Goal: Task Accomplishment & Management: Manage account settings

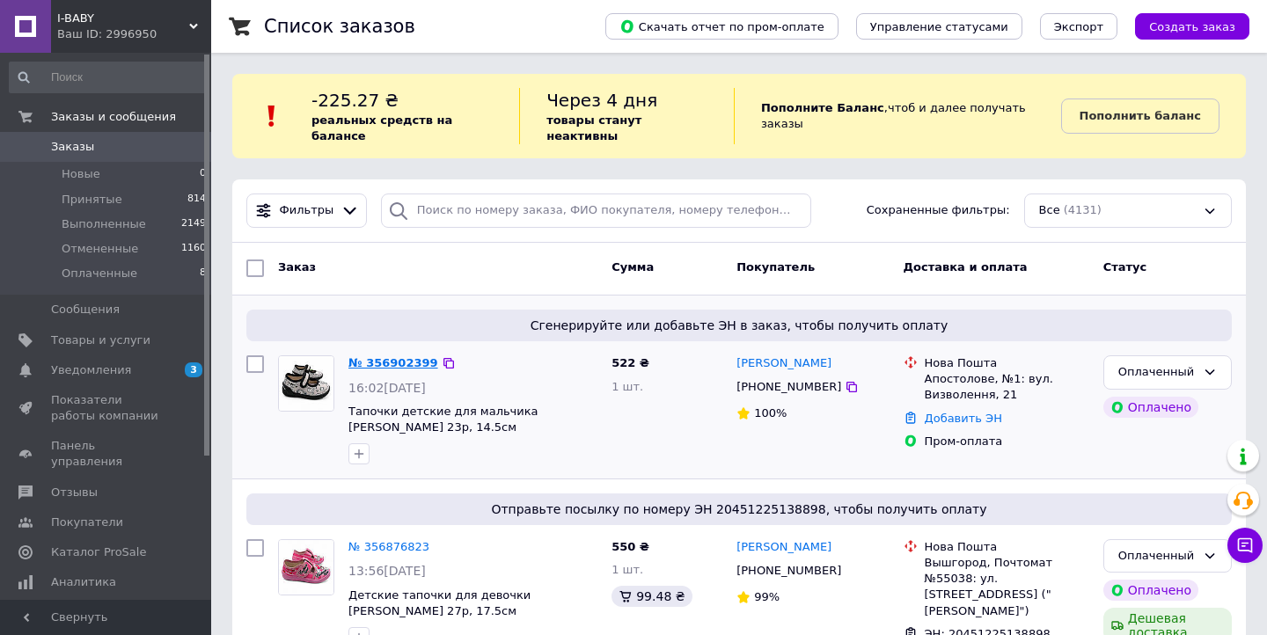
click at [387, 356] on link "№ 356902399" at bounding box center [393, 362] width 90 height 13
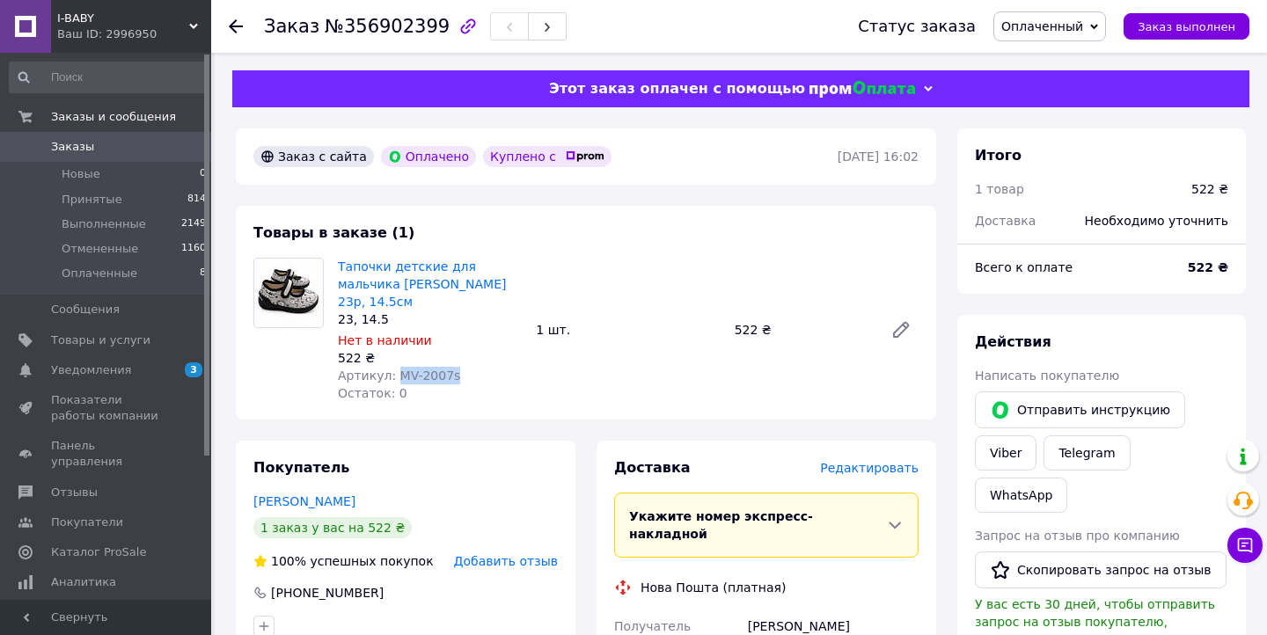
drag, startPoint x: 397, startPoint y: 358, endPoint x: 455, endPoint y: 360, distance: 58.1
click at [455, 367] on div "Артикул: MV-2007s" at bounding box center [430, 376] width 184 height 18
copy span "MV-2007s"
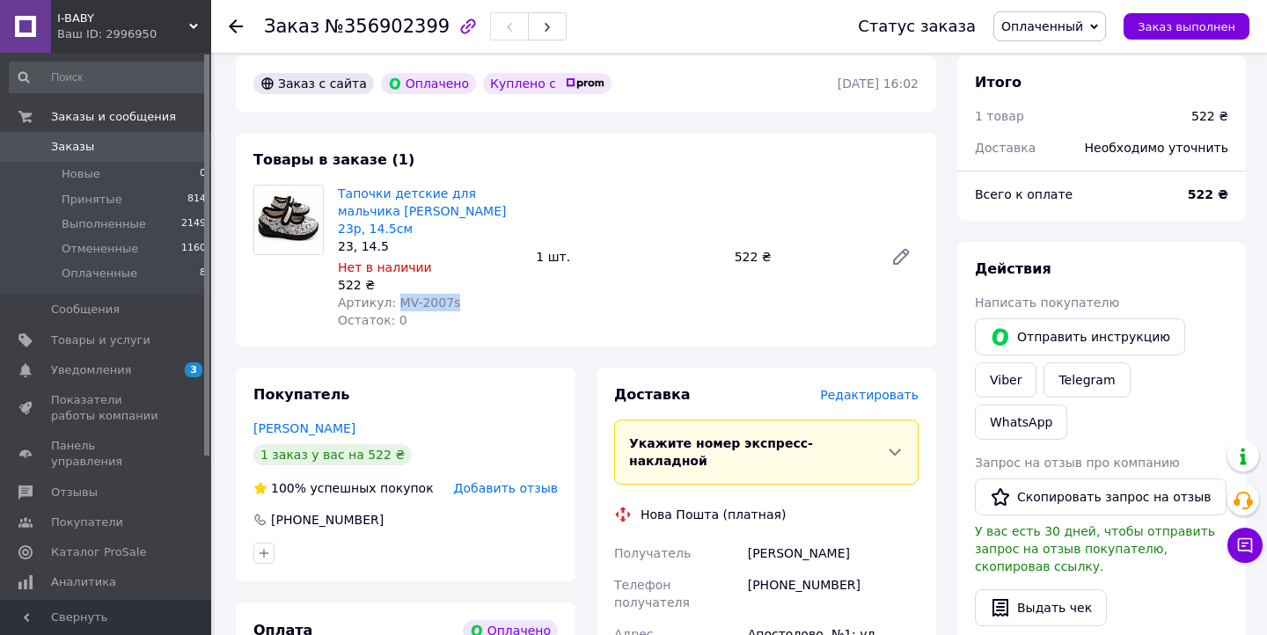
scroll to position [106, 0]
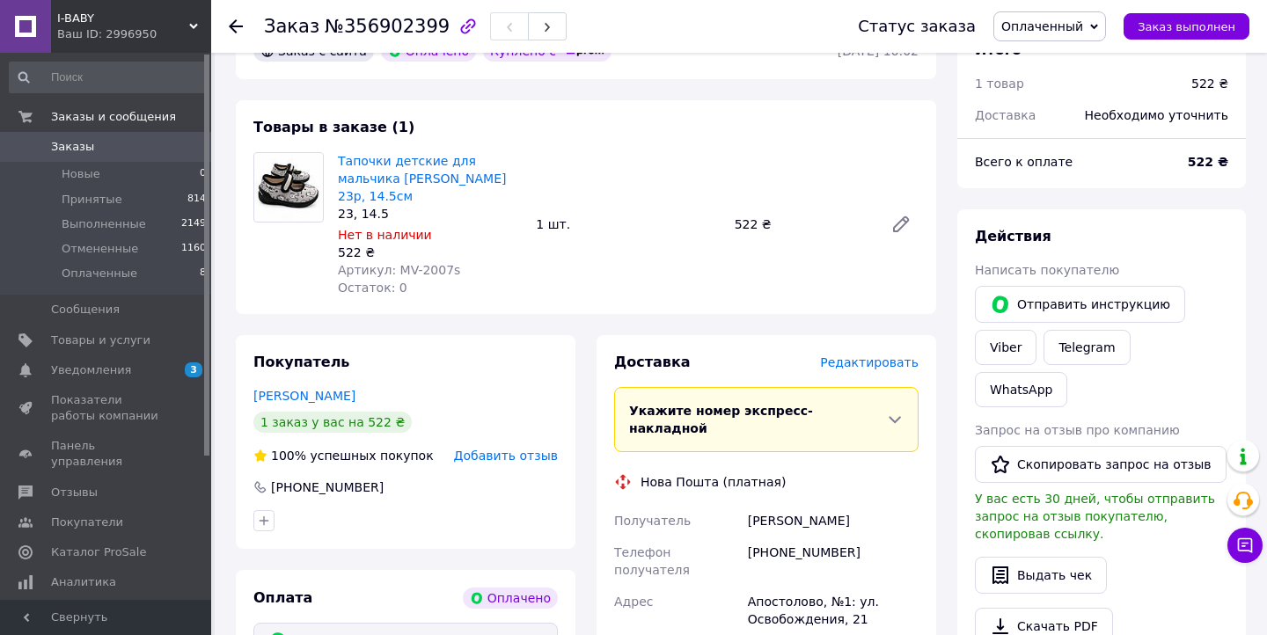
click at [778, 505] on div "Омельченко Катерина" at bounding box center [833, 521] width 178 height 32
copy div "Омельченко Катерина"
click at [773, 586] on div "Апостолово, №1: ул. Освобождения, 21" at bounding box center [833, 610] width 178 height 49
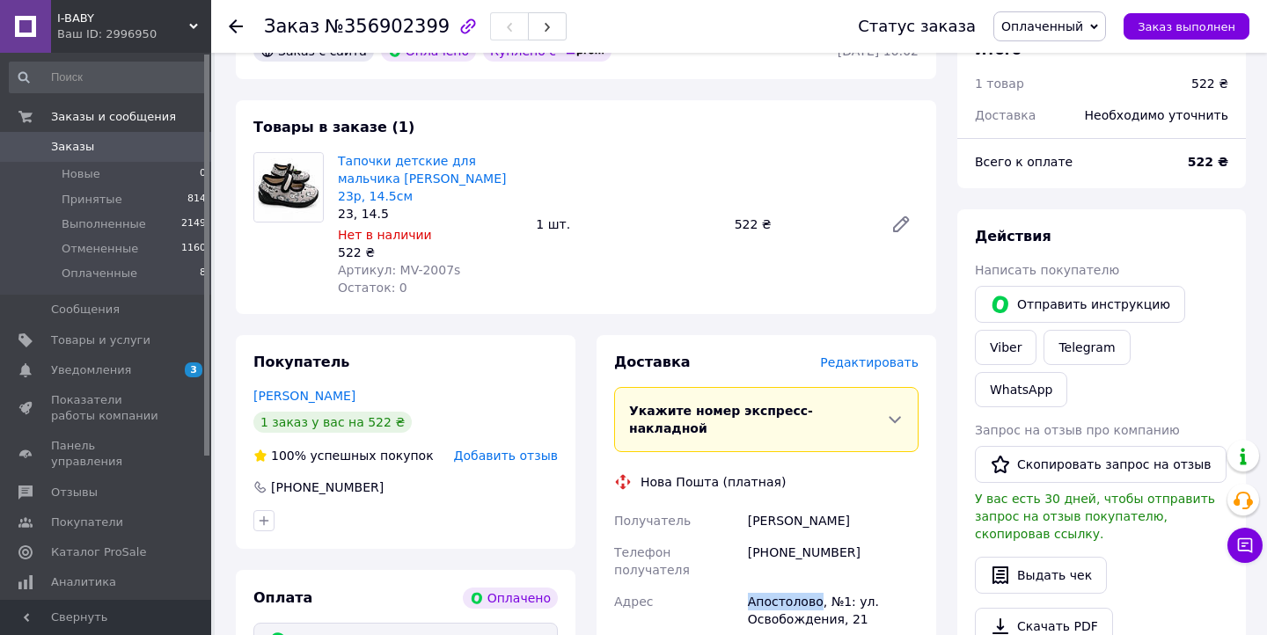
click at [773, 586] on div "Апостолово, №1: ул. Освобождения, 21" at bounding box center [833, 610] width 178 height 49
copy div "Апостолово, №1: ул. Освобождения, 21"
drag, startPoint x: 773, startPoint y: 517, endPoint x: 852, endPoint y: 517, distance: 79.2
click at [852, 537] on div "[PHONE_NUMBER]" at bounding box center [833, 561] width 178 height 49
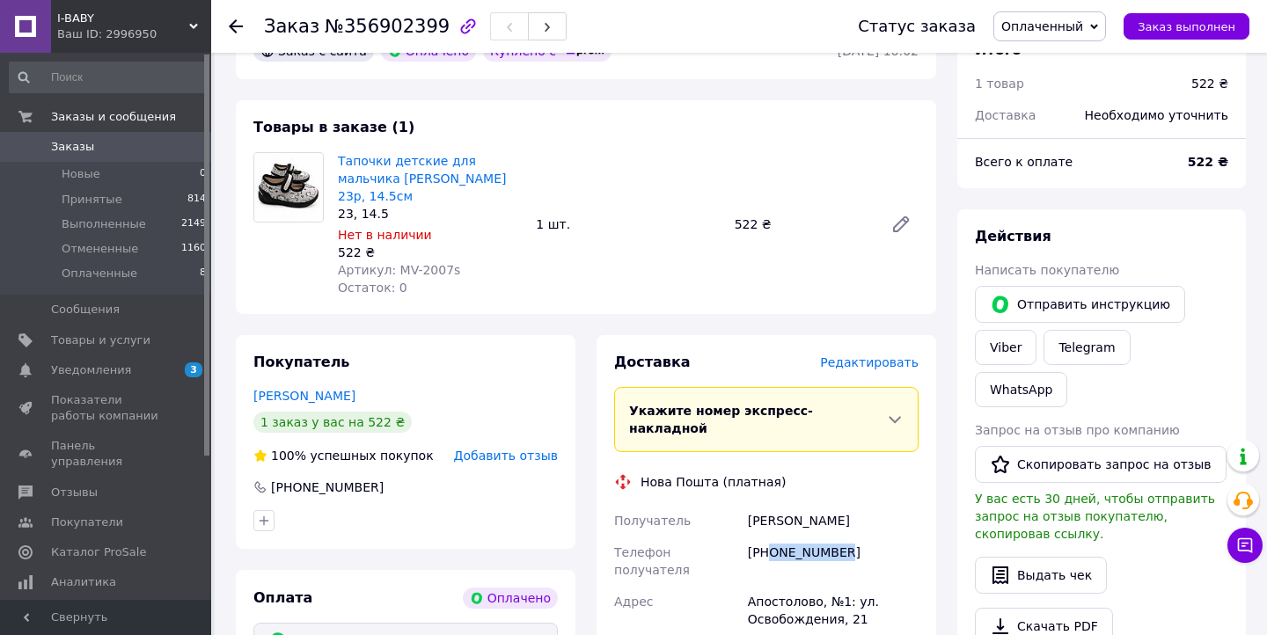
copy div "0931972177"
click at [791, 505] on div "Омельченко Катерина" at bounding box center [833, 521] width 178 height 32
copy div "Омельченко"
click at [404, 155] on link "Тапочки детские для мальчика [PERSON_NAME] 23р, 14.5см" at bounding box center [422, 178] width 169 height 49
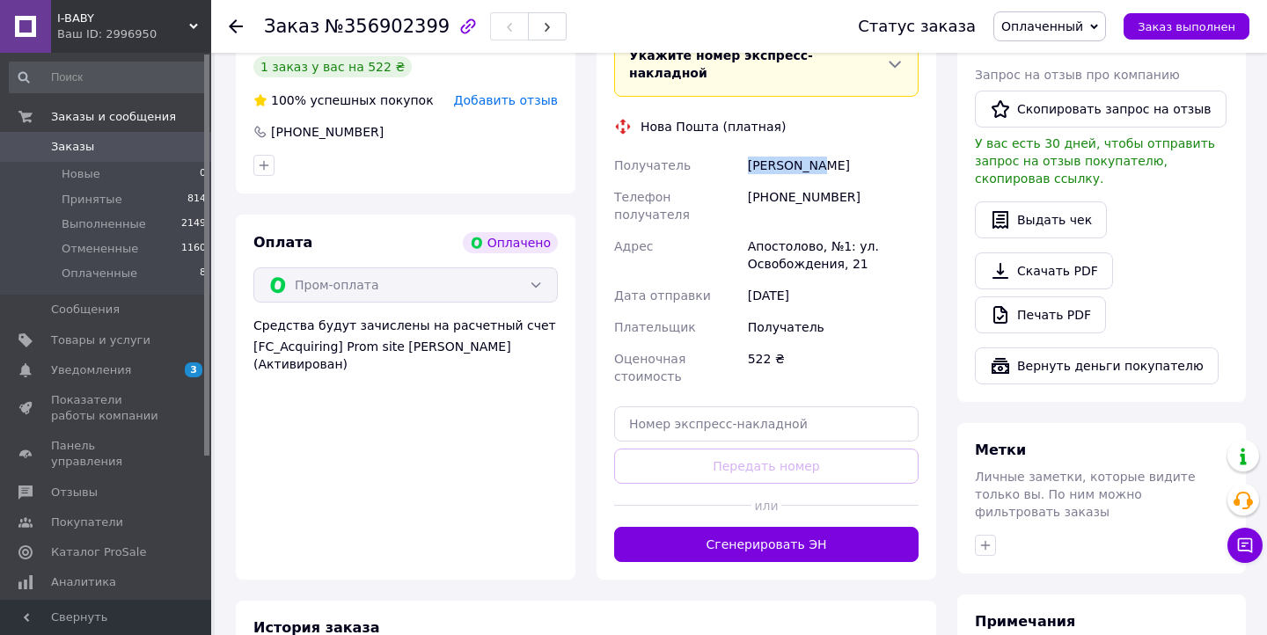
scroll to position [507, 0]
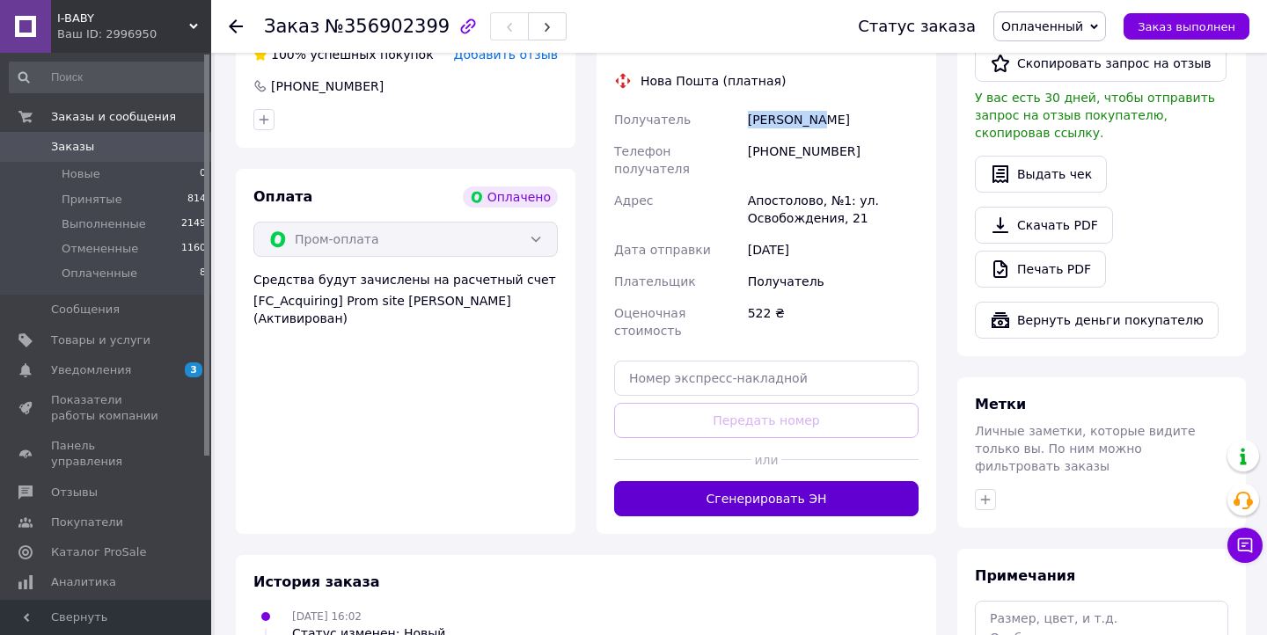
click at [752, 481] on button "Сгенерировать ЭН" at bounding box center [766, 498] width 304 height 35
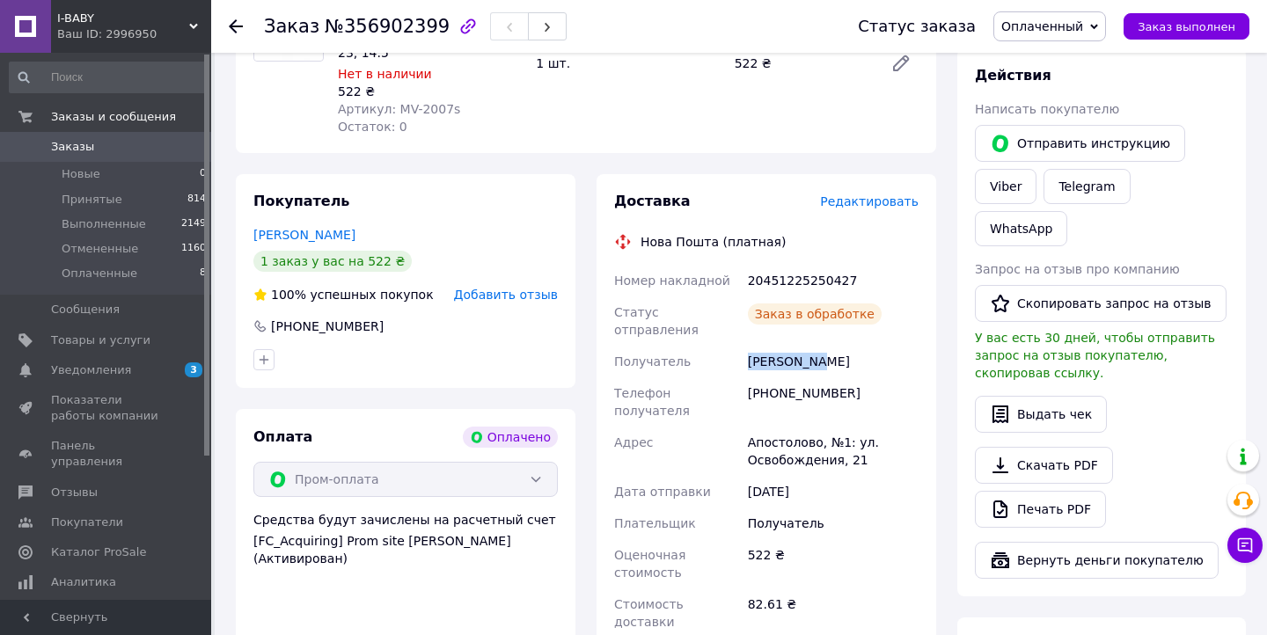
scroll to position [160, 0]
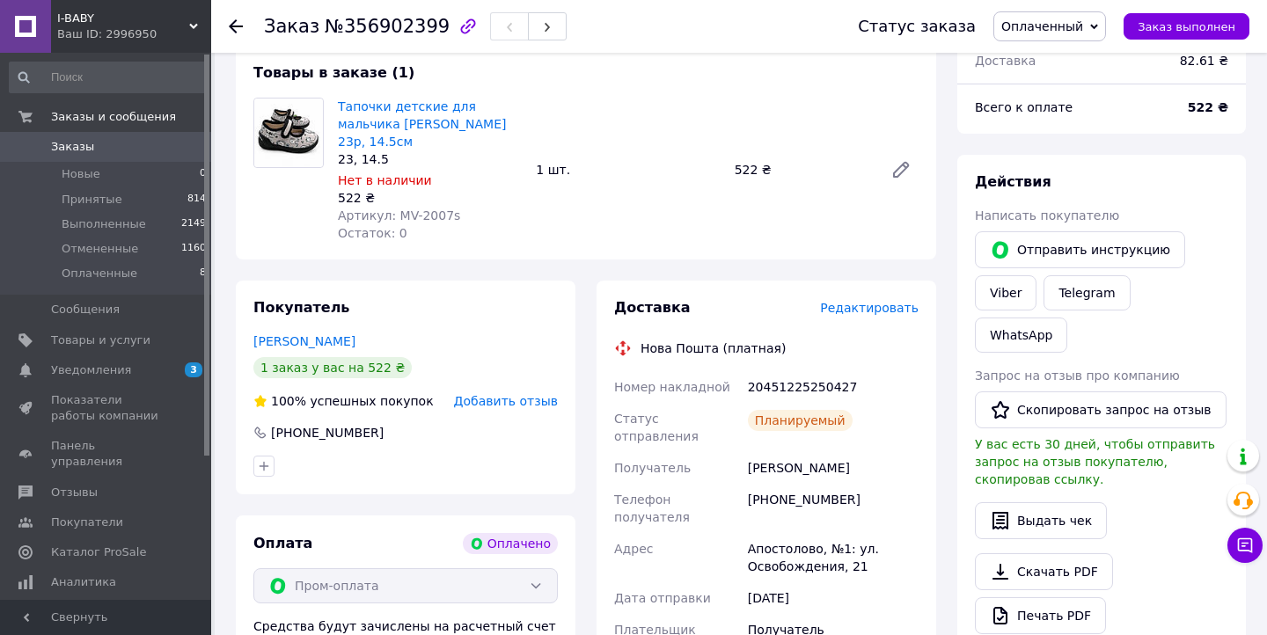
click at [774, 371] on div "20451225250427" at bounding box center [833, 387] width 178 height 32
copy div "20451225250427"
click at [93, 147] on span "Заказы" at bounding box center [107, 147] width 112 height 16
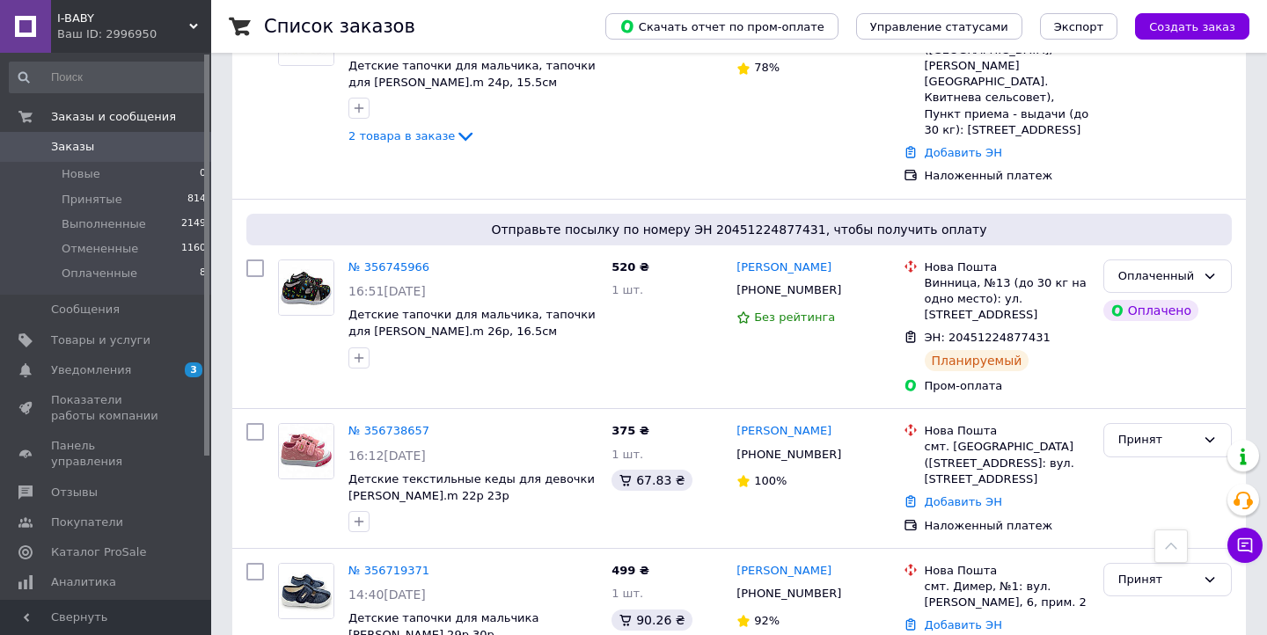
scroll to position [1037, 0]
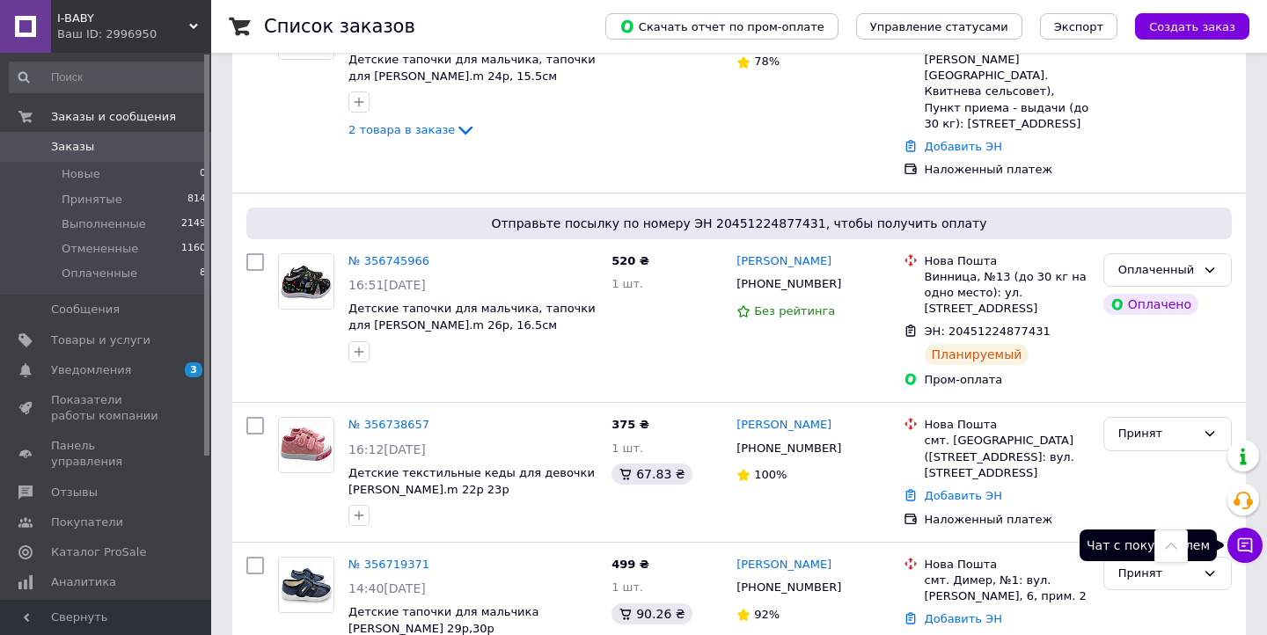
click at [1234, 535] on button "Чат с покупателем" at bounding box center [1245, 545] width 35 height 35
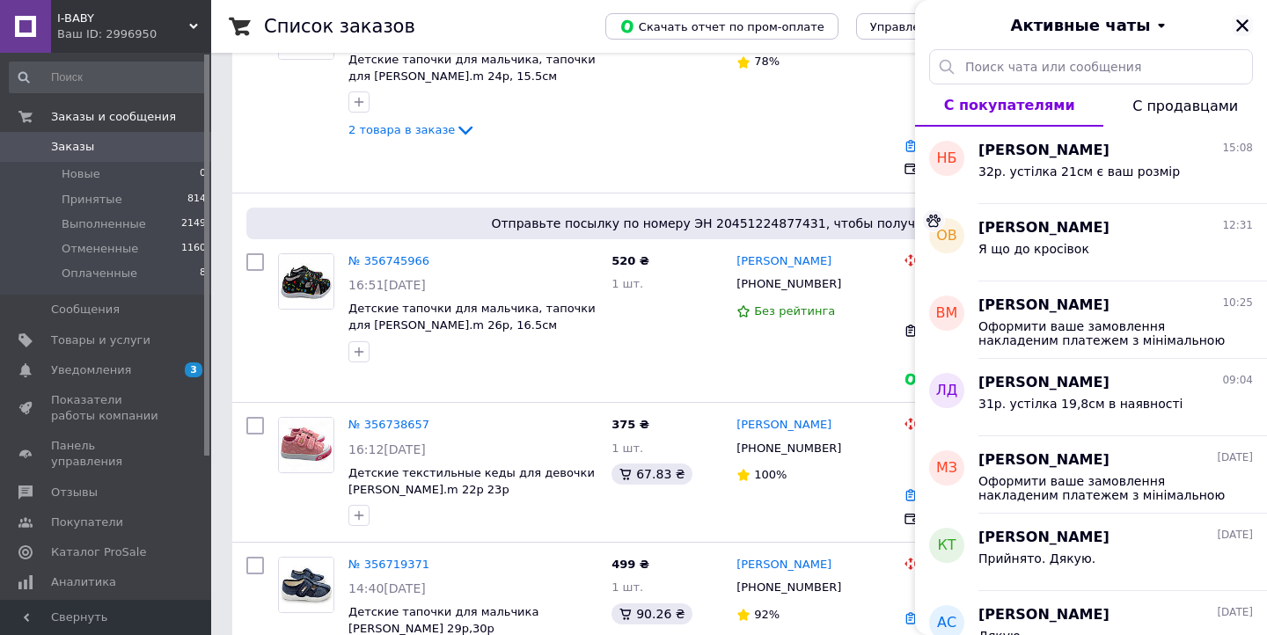
click at [1242, 29] on icon "Закрыть" at bounding box center [1243, 26] width 16 height 16
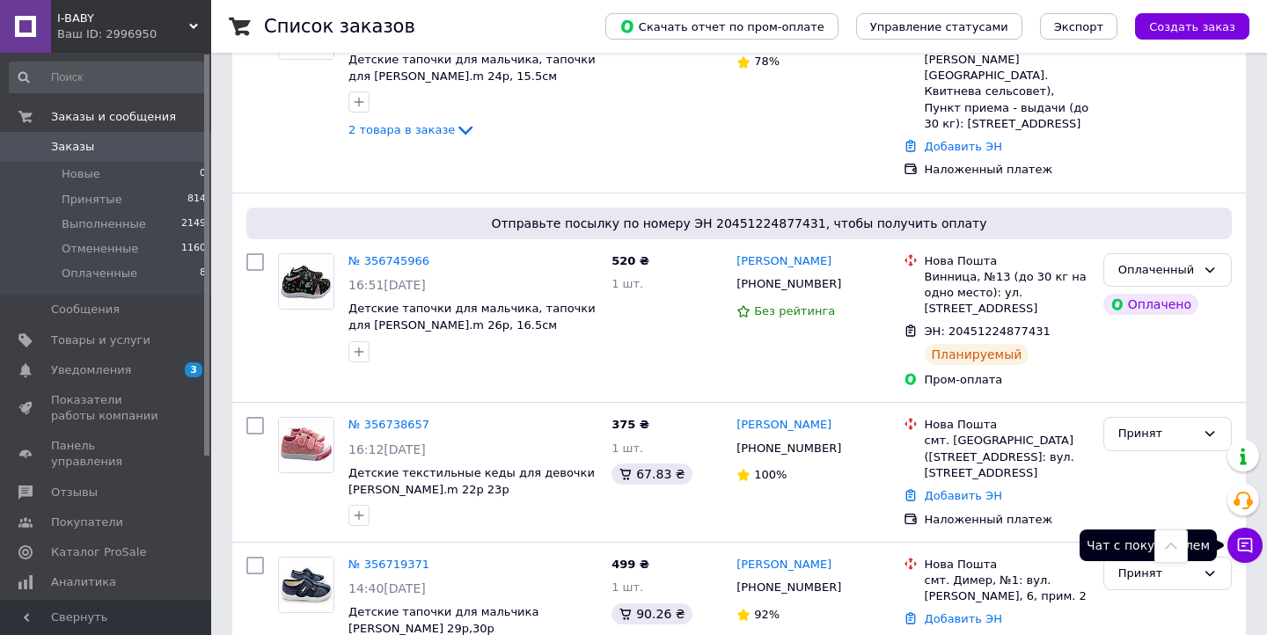
click at [1245, 543] on icon at bounding box center [1245, 546] width 15 height 15
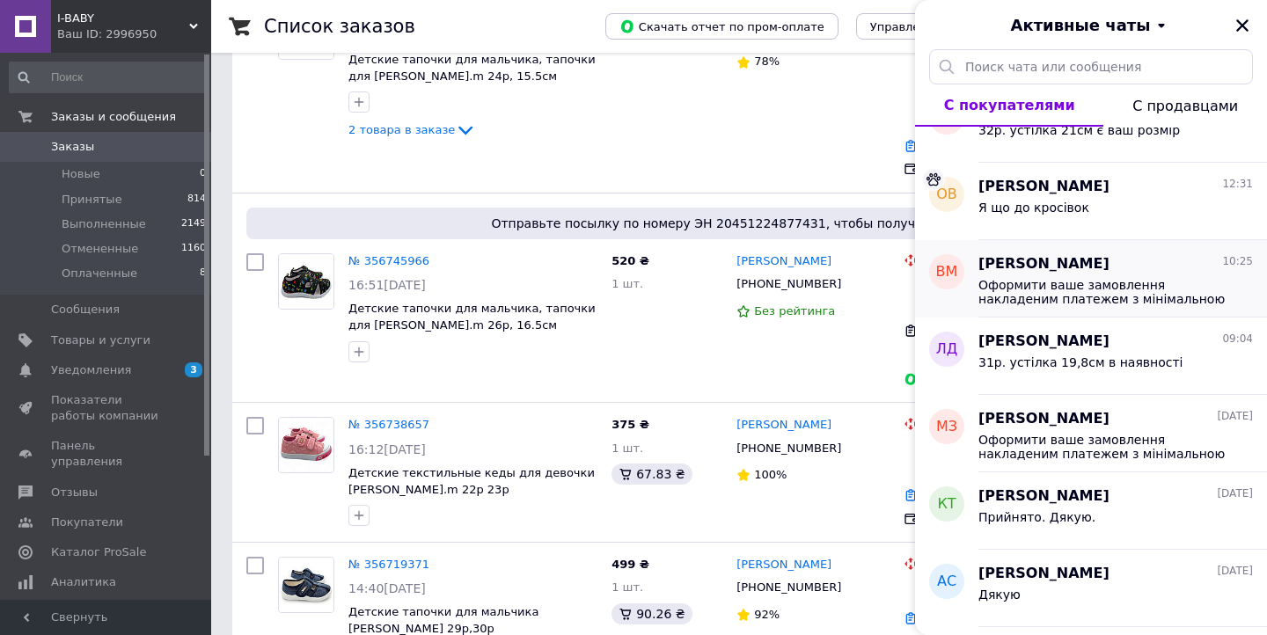
scroll to position [47, 0]
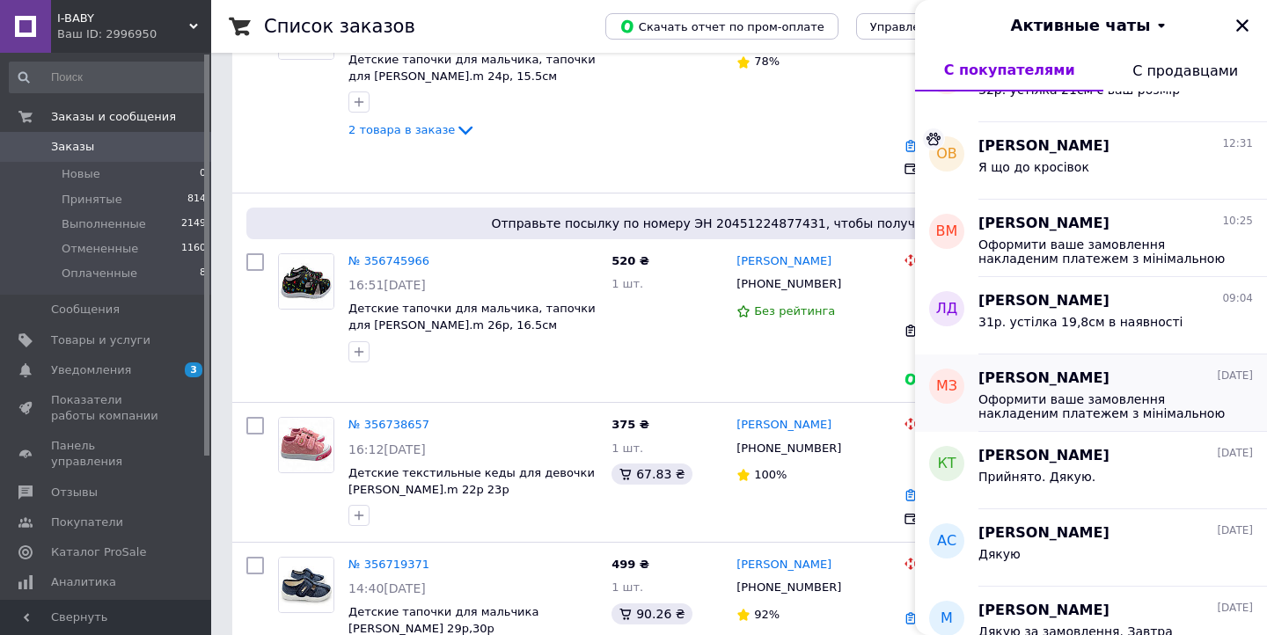
click at [1034, 384] on span "[PERSON_NAME]" at bounding box center [1043, 379] width 131 height 20
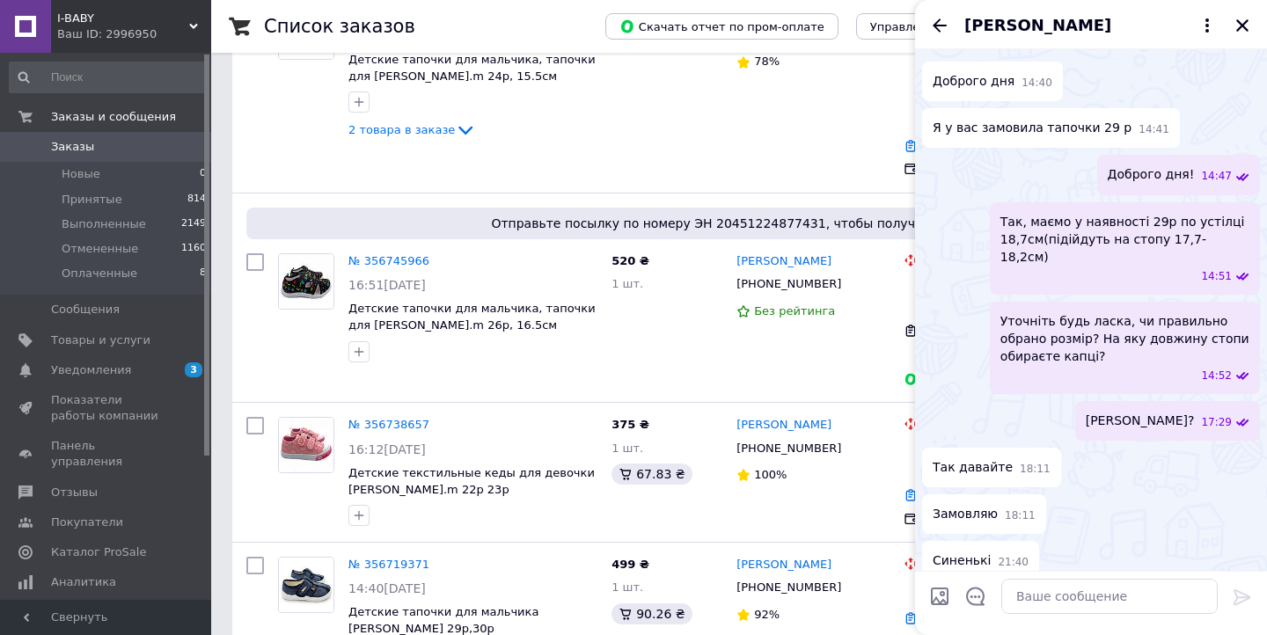
scroll to position [0, 0]
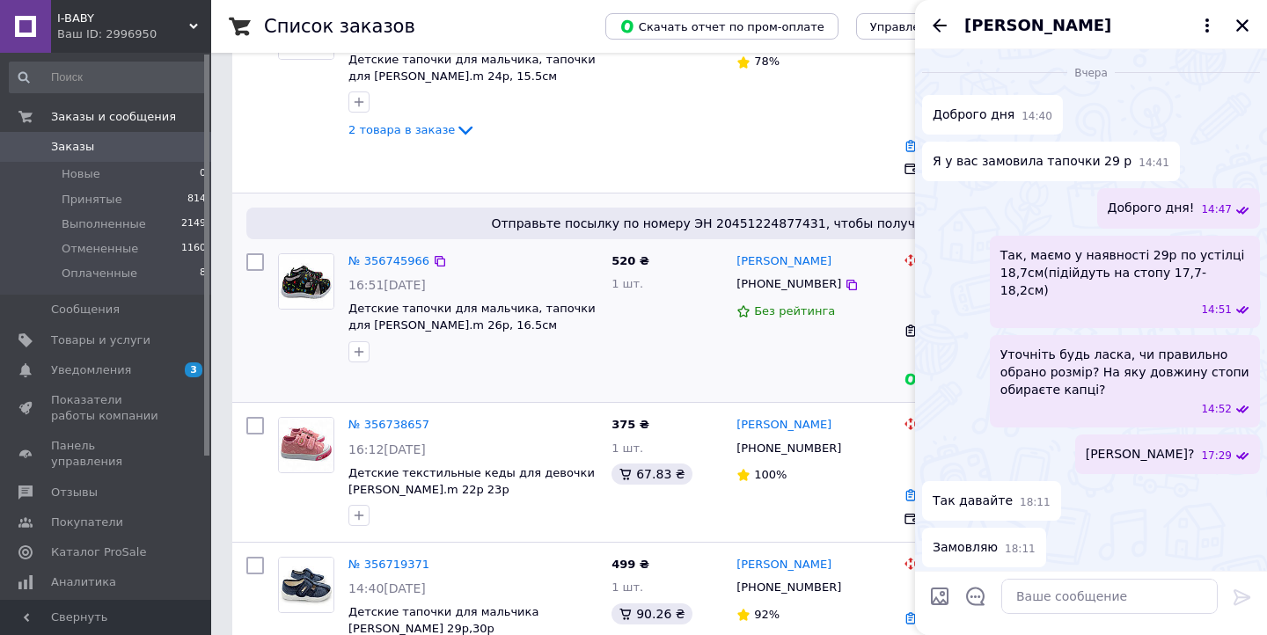
click at [553, 295] on div "№ 356745966 16:51, 11.08.2025 Детские тапочки для мальчика, тапочки для садика …" at bounding box center [437, 321] width 333 height 150
click at [1242, 29] on icon "Закрыть" at bounding box center [1243, 26] width 16 height 16
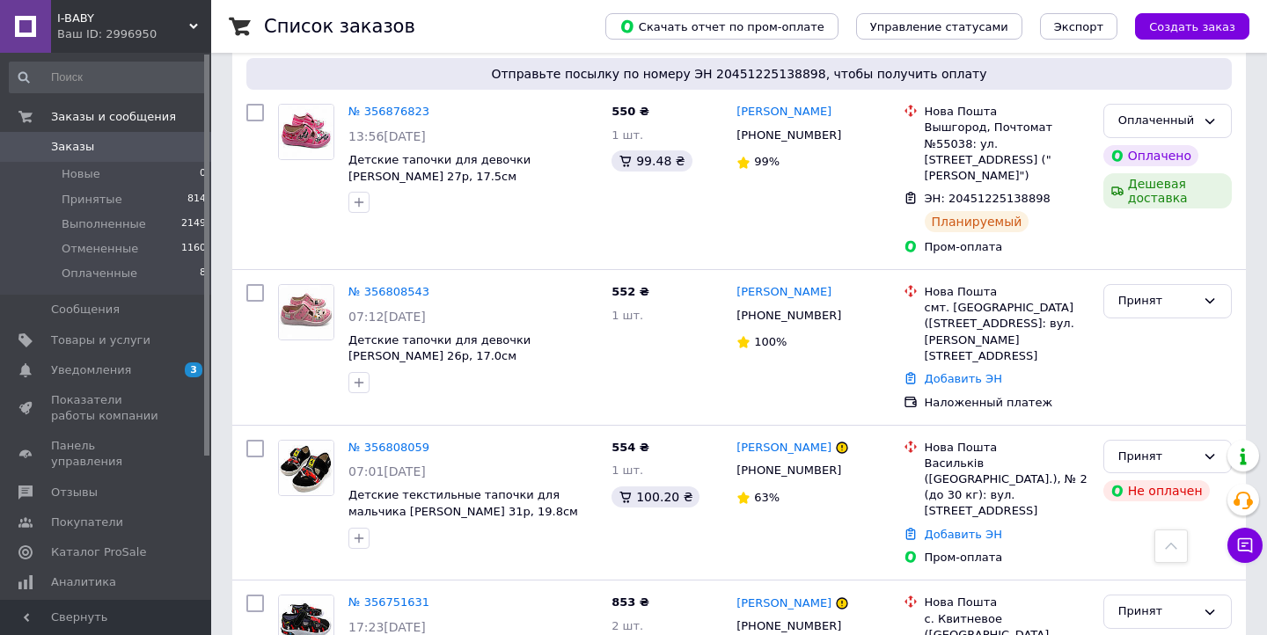
scroll to position [448, 0]
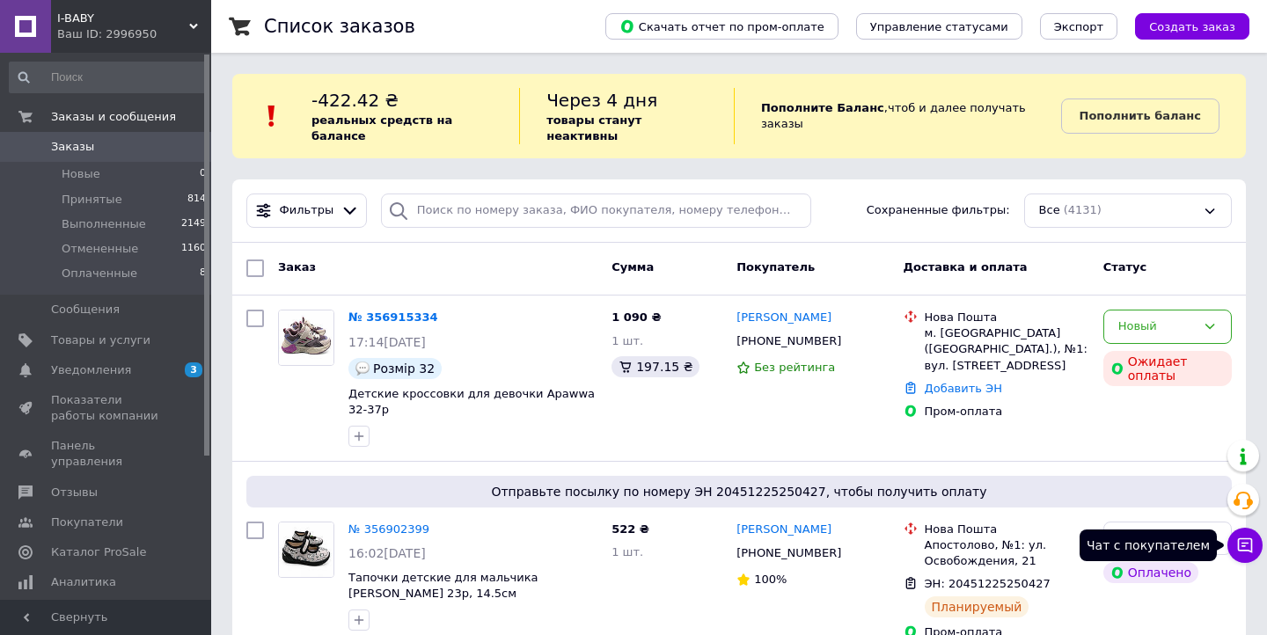
click at [1245, 545] on icon at bounding box center [1245, 546] width 18 height 18
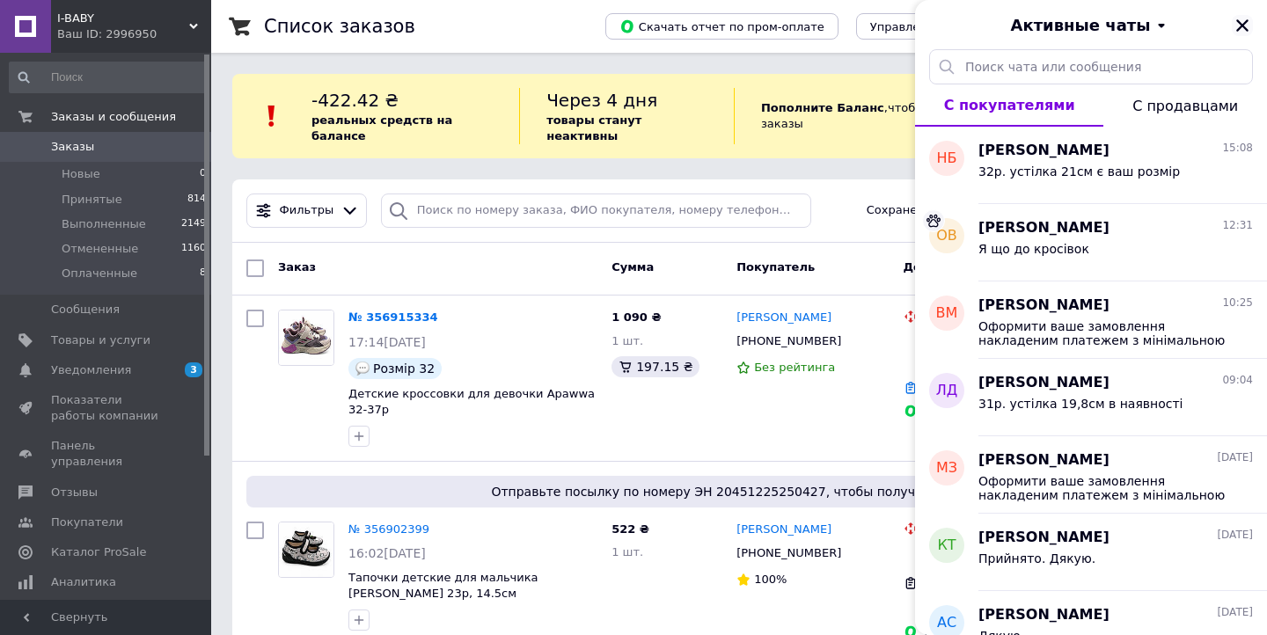
click at [1242, 27] on icon "Закрыть" at bounding box center [1243, 26] width 16 height 16
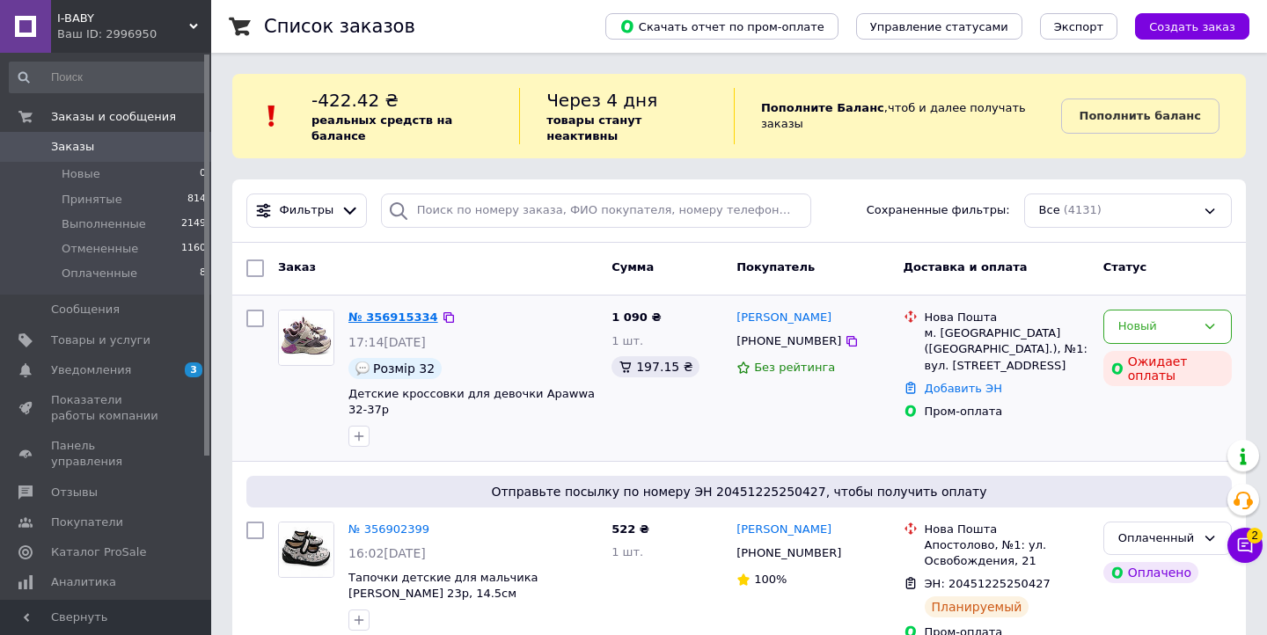
click at [372, 311] on link "№ 356915334" at bounding box center [393, 317] width 90 height 13
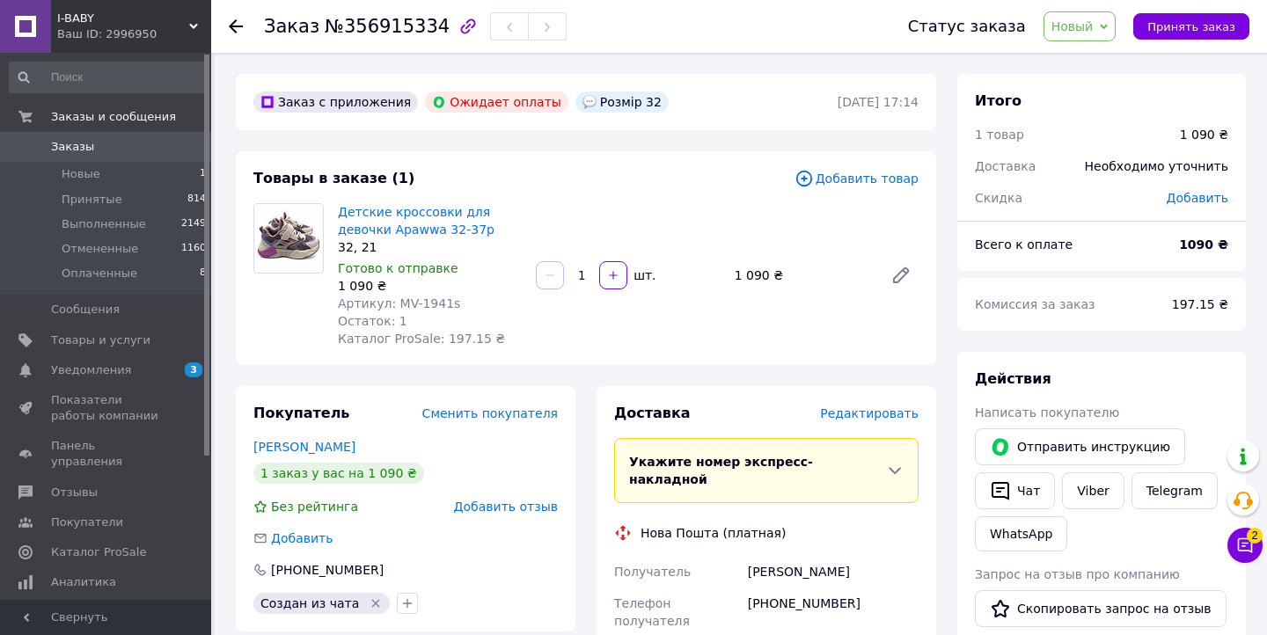
click at [411, 304] on span "Артикул: MV-1941s" at bounding box center [399, 304] width 122 height 14
drag, startPoint x: 392, startPoint y: 302, endPoint x: 452, endPoint y: 311, distance: 61.5
click at [452, 311] on div "Артикул: MV-1941s" at bounding box center [430, 304] width 184 height 18
copy span "MV-1941s"
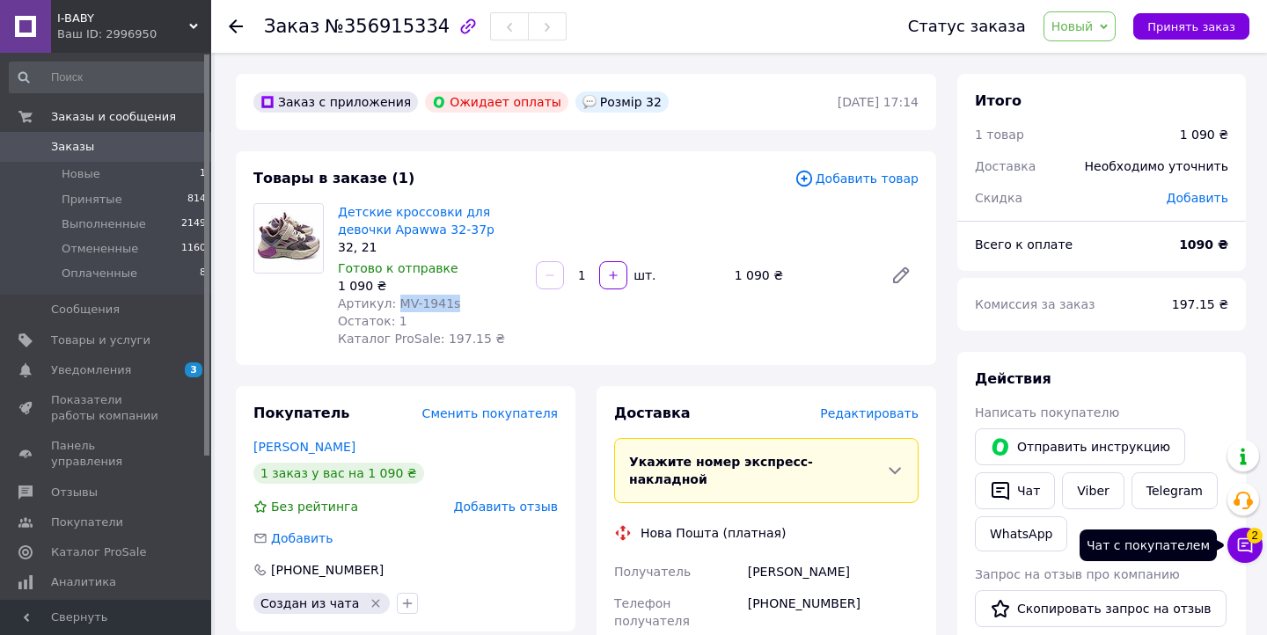
click at [1254, 554] on button "Чат с покупателем 2" at bounding box center [1245, 545] width 35 height 35
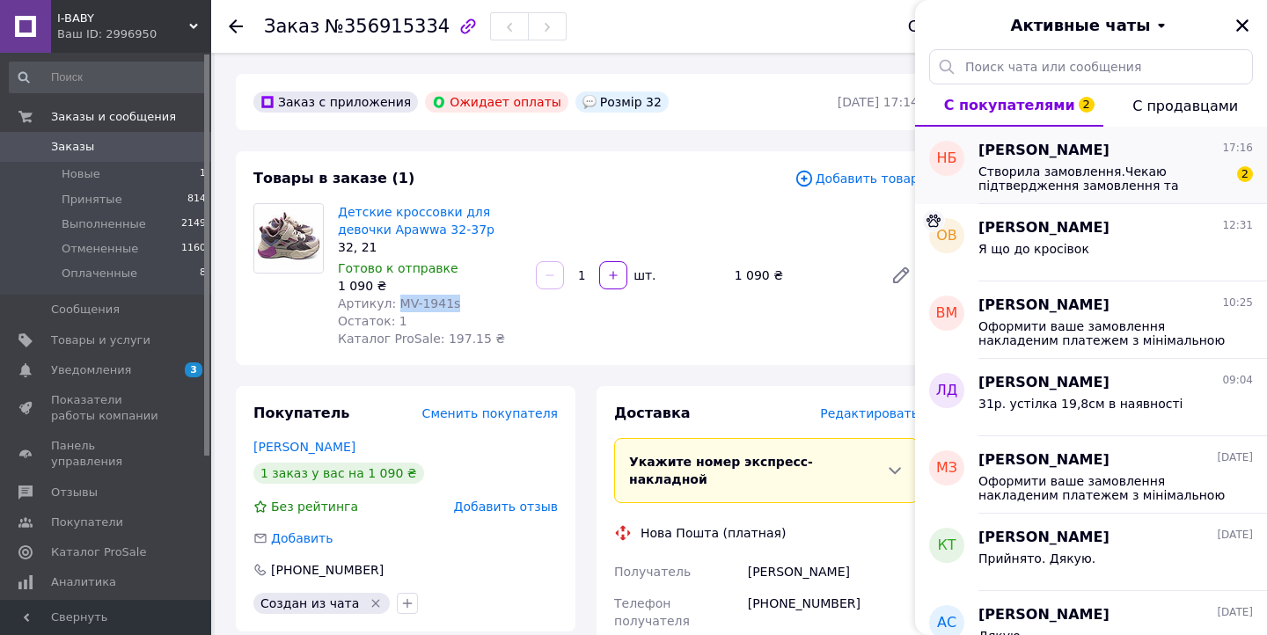
click at [1059, 180] on span "Створила замовлення.Чекаю підтвердження замовлення та реквізити для оплати." at bounding box center [1103, 179] width 250 height 28
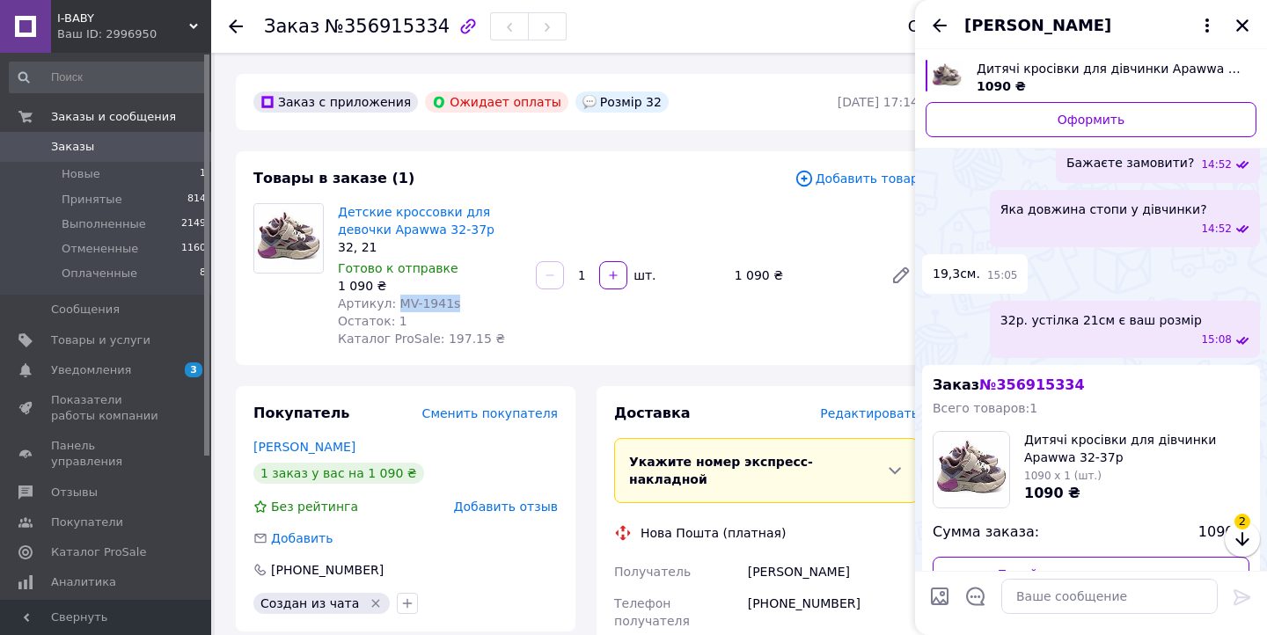
scroll to position [391, 0]
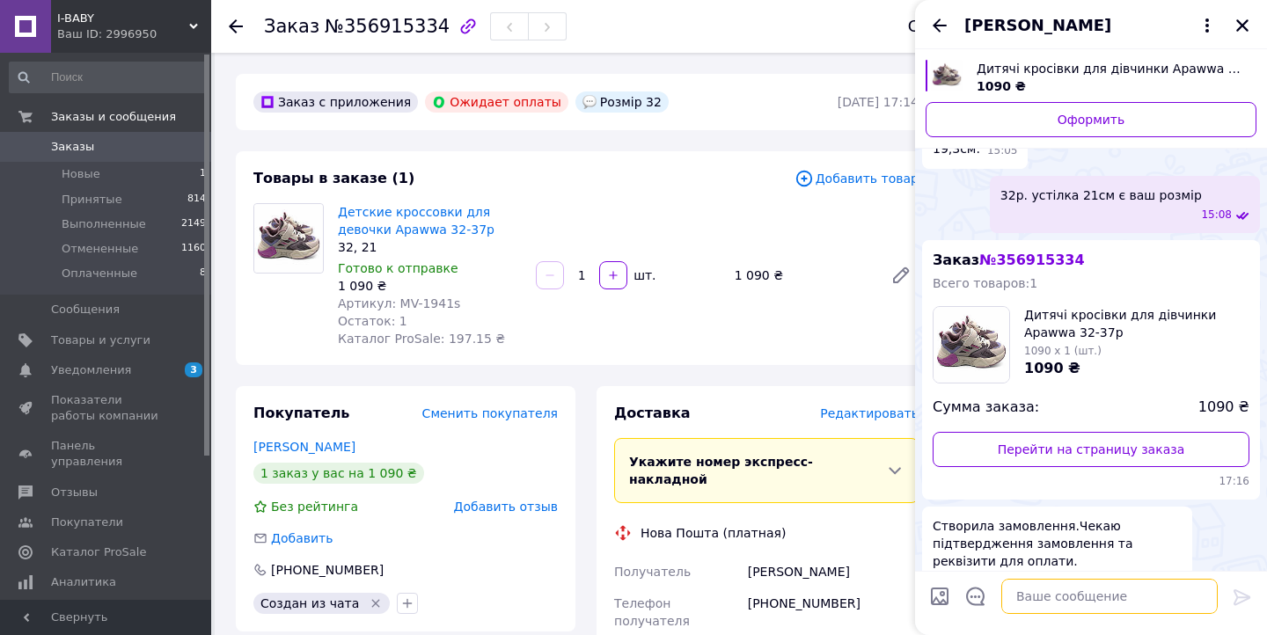
click at [1049, 593] on textarea at bounding box center [1109, 596] width 216 height 35
paste textarea "MV-1941s"
click at [1073, 596] on textarea "MV-1941s" at bounding box center [1092, 596] width 252 height 35
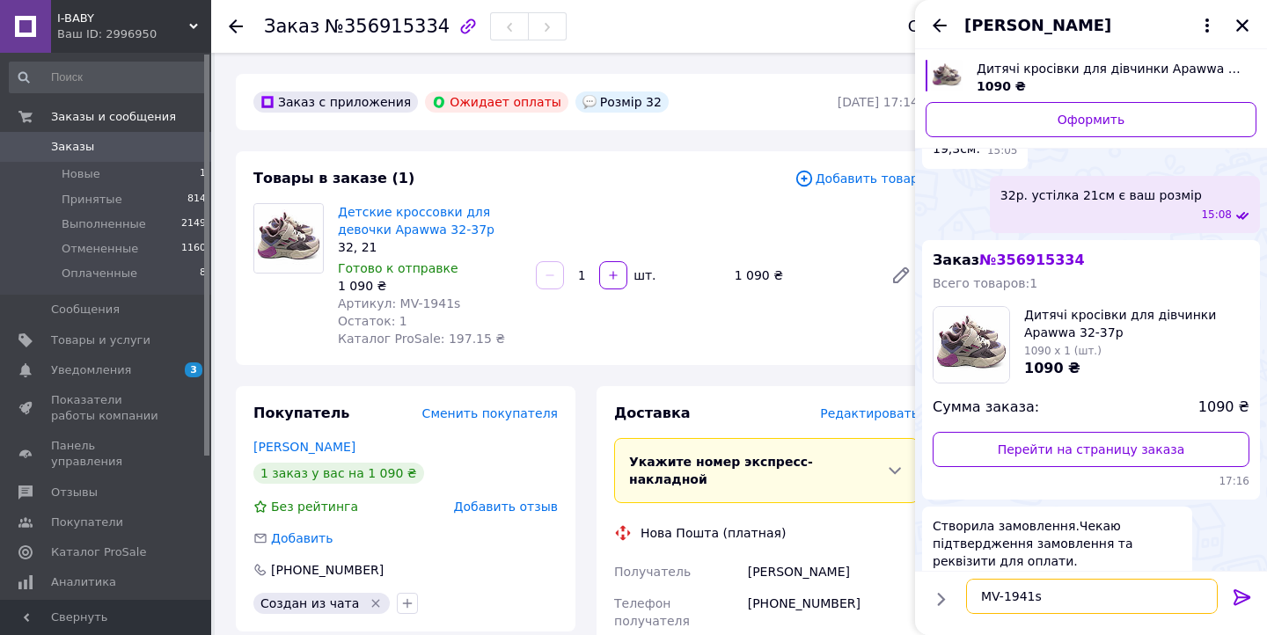
paste textarea "32р. устілка 21см"
type textarea "32р. устілка 21см в наявності"
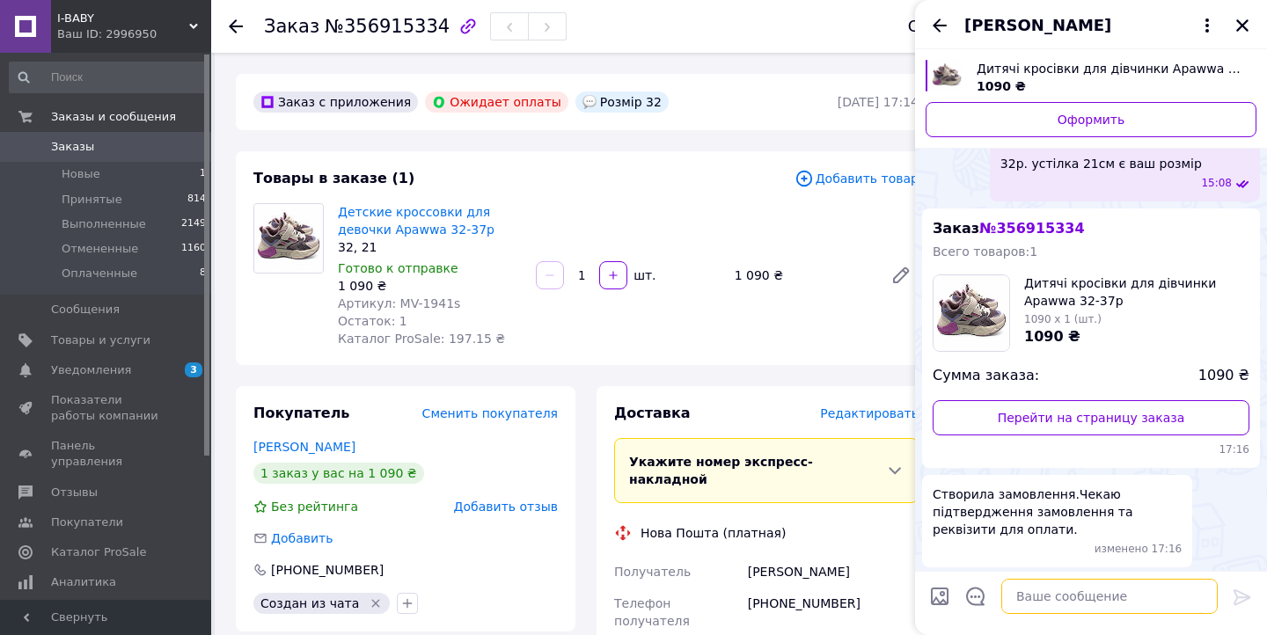
scroll to position [406, 0]
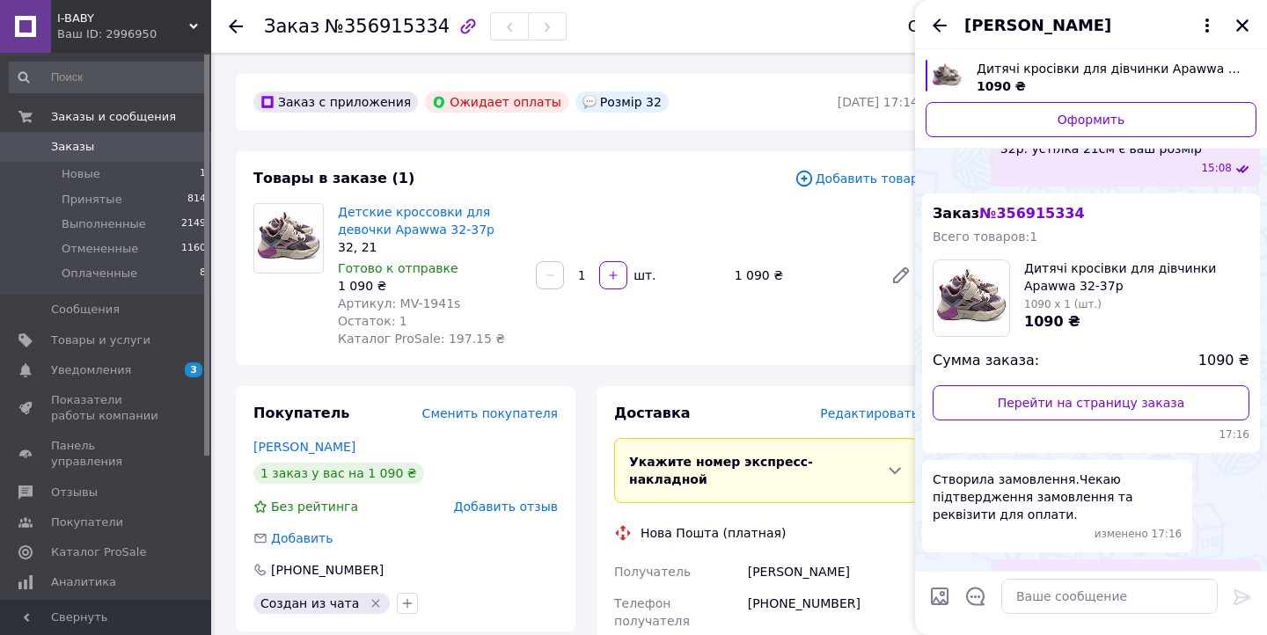
click at [680, 187] on div "Товары в заказе (1)" at bounding box center [523, 179] width 541 height 20
click at [1244, 26] on icon "Закрыть" at bounding box center [1243, 26] width 16 height 16
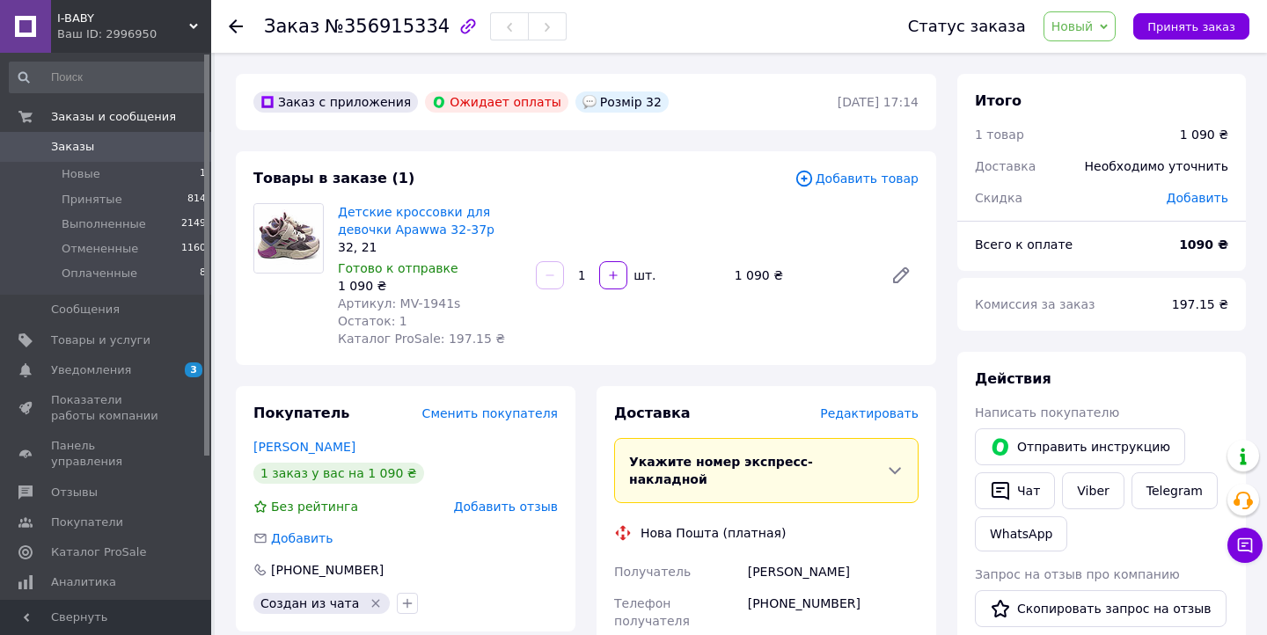
click at [1062, 32] on span "Новый" at bounding box center [1073, 26] width 42 height 14
click at [1068, 62] on li "Принят" at bounding box center [1090, 61] width 93 height 26
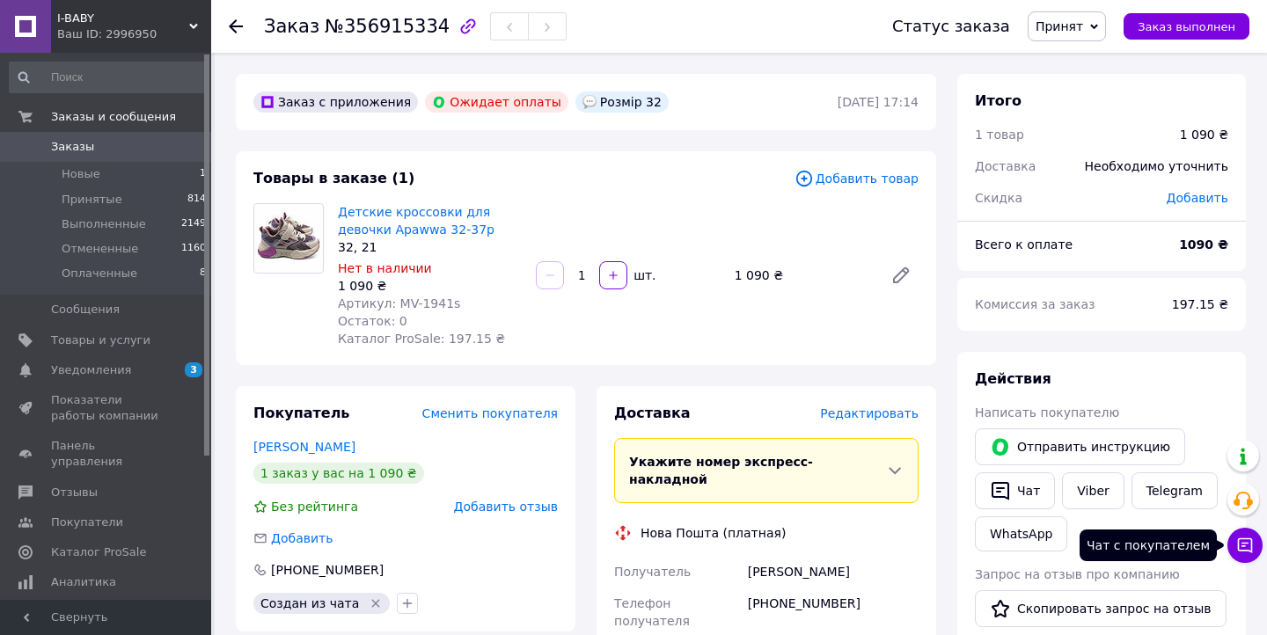
click at [1251, 546] on icon at bounding box center [1245, 546] width 15 height 15
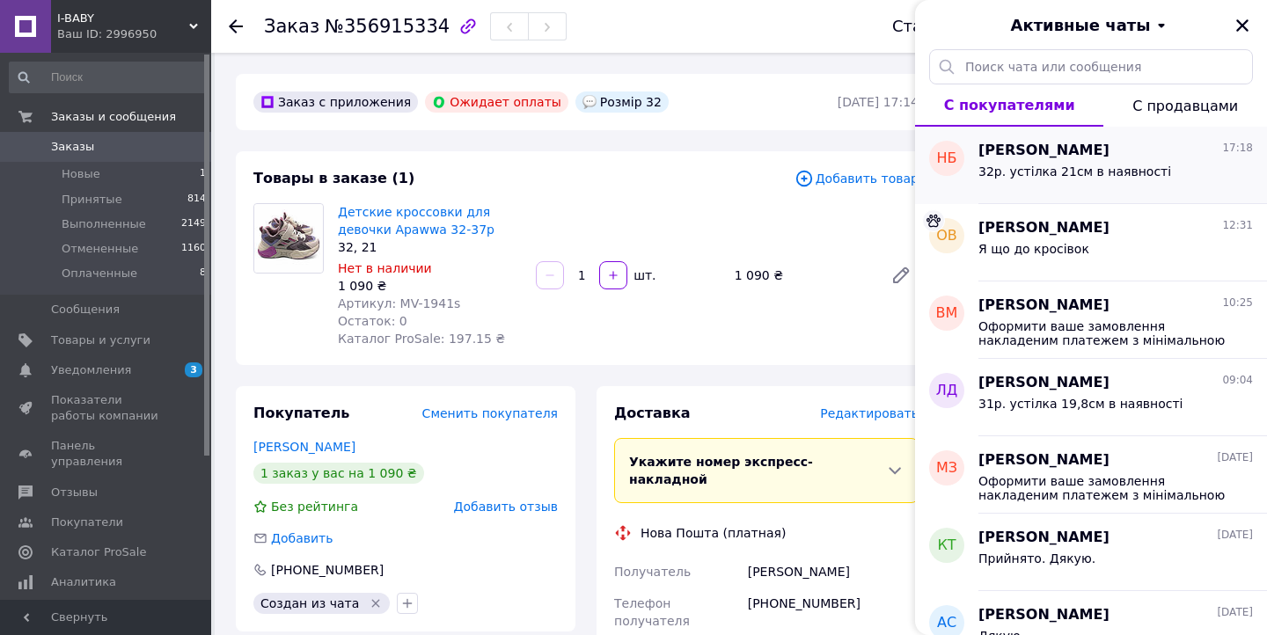
click at [1057, 149] on span "[PERSON_NAME]" at bounding box center [1043, 151] width 131 height 20
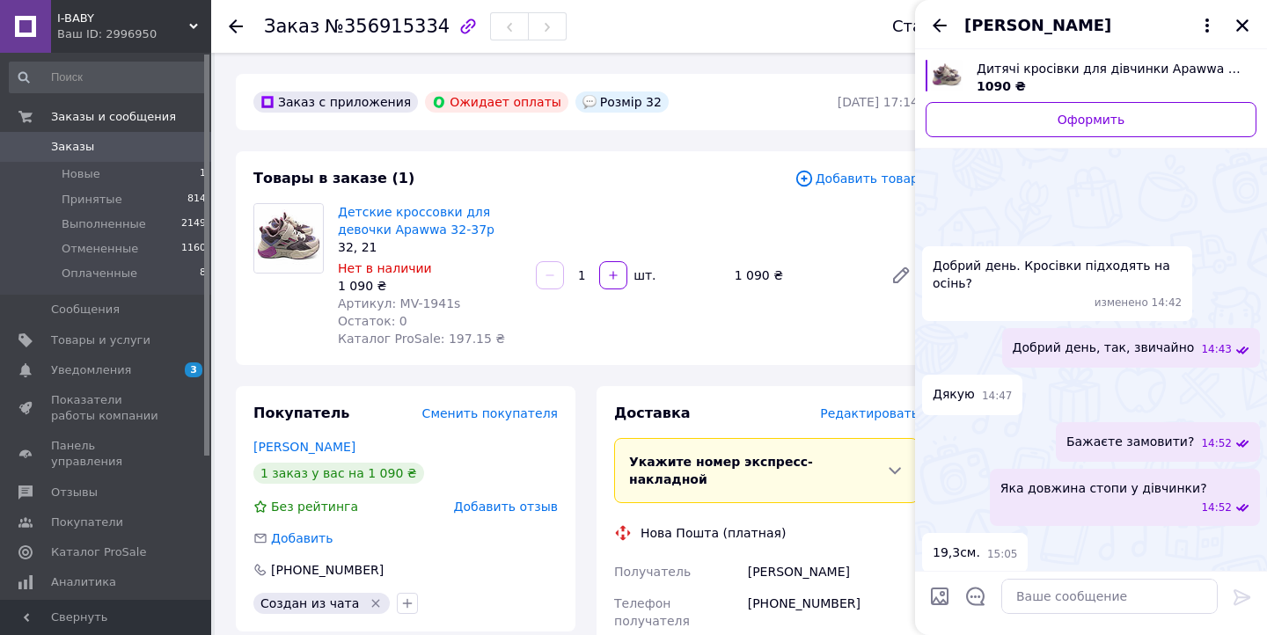
scroll to position [451, 0]
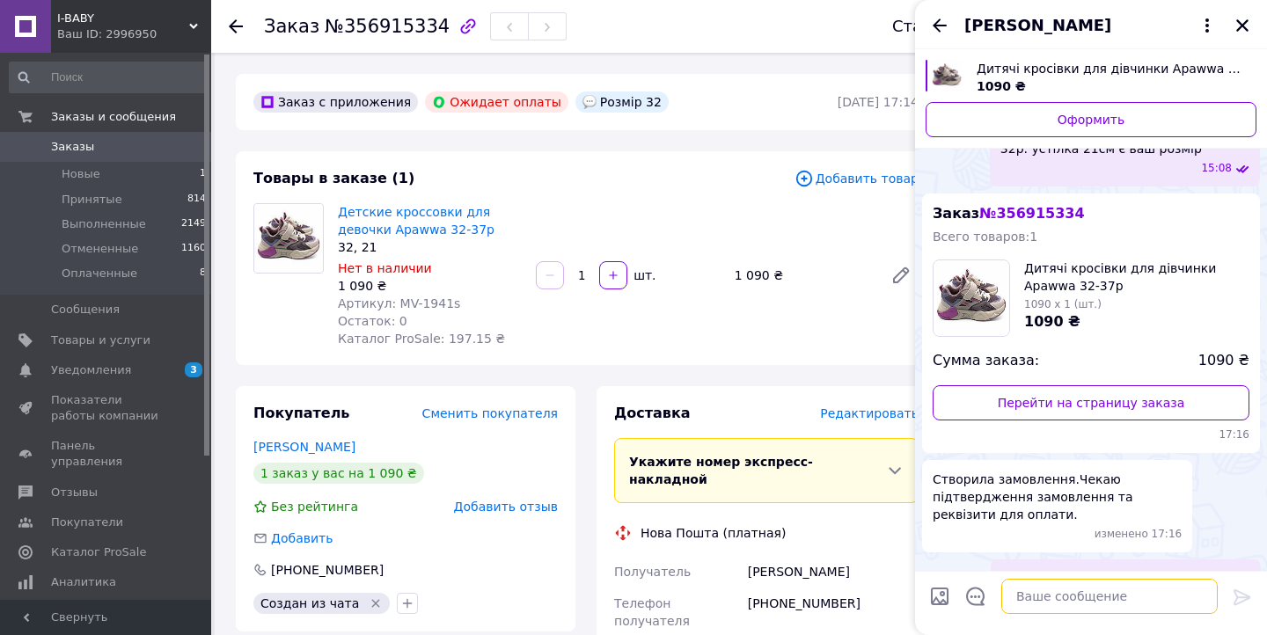
click at [1035, 596] on textarea at bounding box center [1109, 596] width 216 height 35
paste textarea "Найменування отримувача: [PERSON_NAME] Код отримувача: 3230517166 Рахунок отрим…"
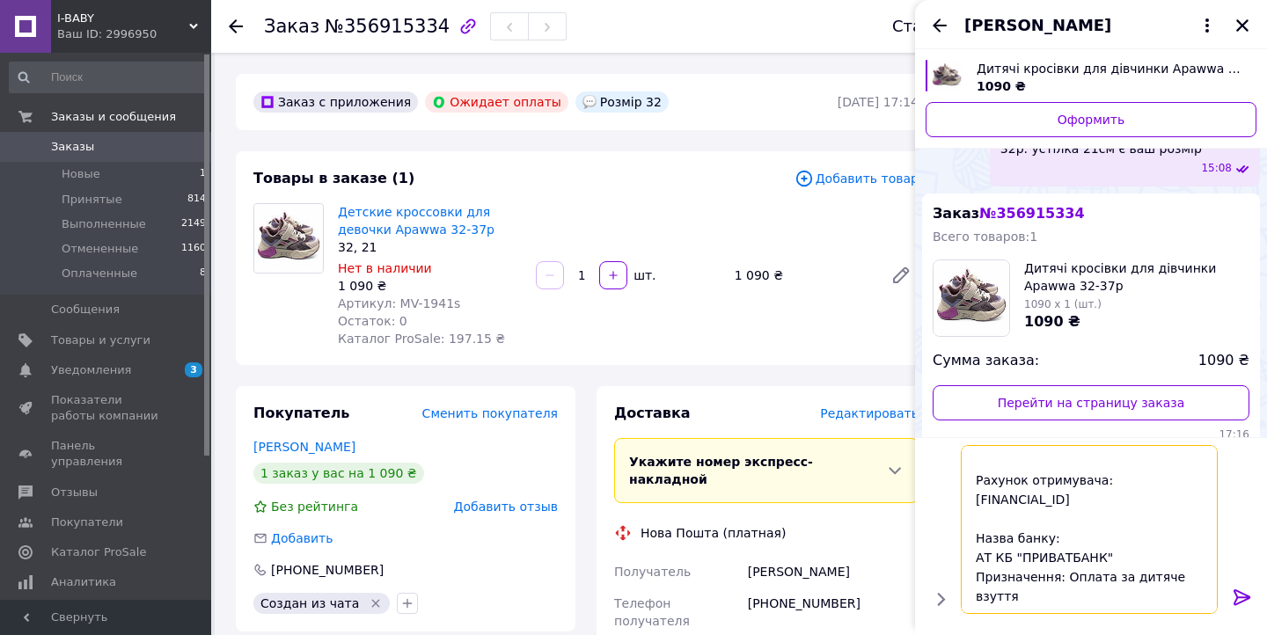
scroll to position [118, 0]
type textarea "Найменування отримувача: [PERSON_NAME] Код отримувача: 3230517166 Рахунок отрим…"
click at [1247, 597] on icon at bounding box center [1242, 598] width 17 height 16
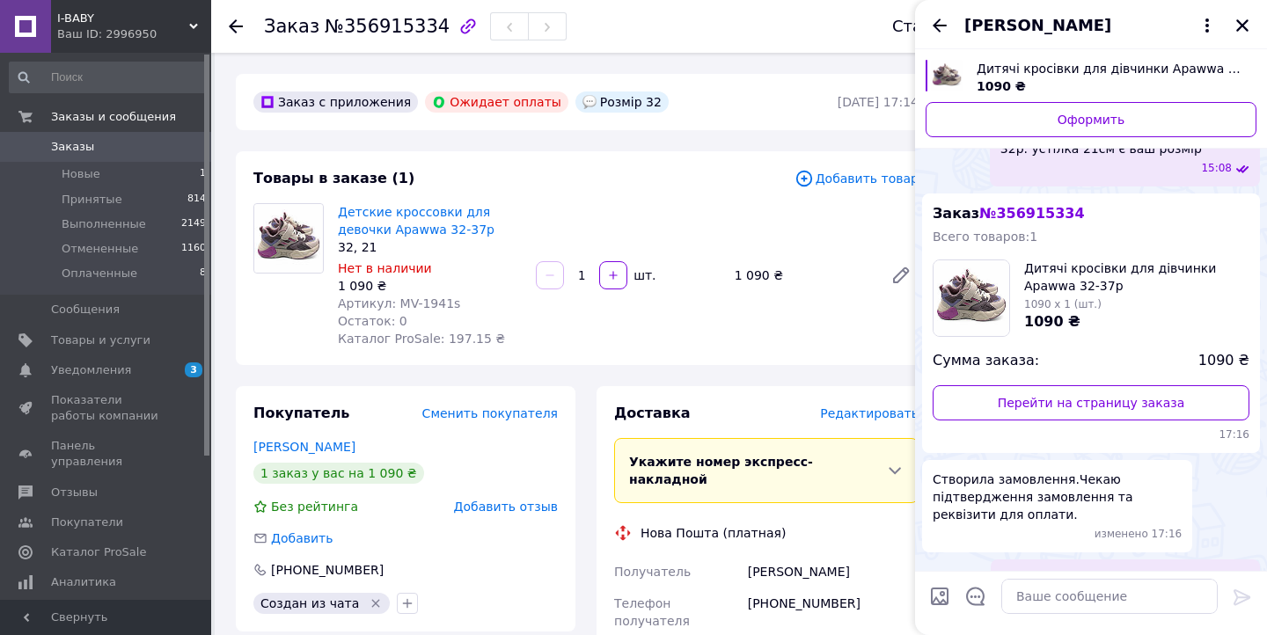
scroll to position [663, 0]
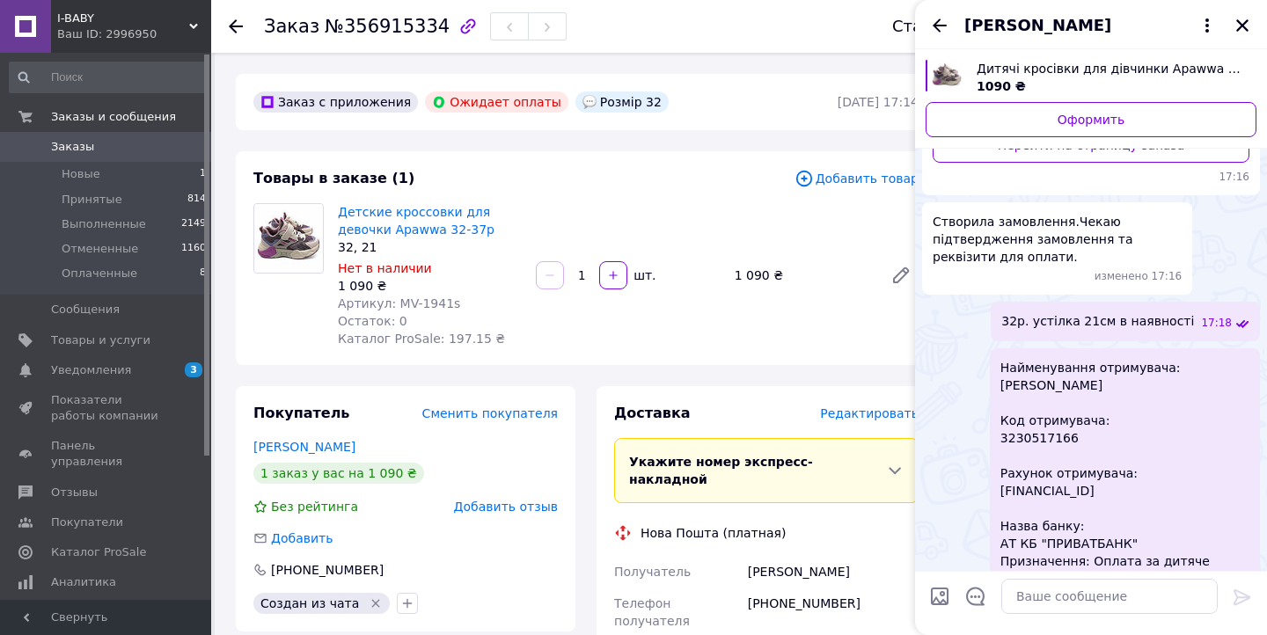
click at [1079, 462] on span "Найменування отримувача: [PERSON_NAME] отримувача: 3230517166 Рахунок отримувач…" at bounding box center [1124, 473] width 249 height 229
copy span "[FINANCIAL_ID]"
click at [1030, 590] on textarea at bounding box center [1109, 596] width 216 height 35
paste textarea "[FINANCIAL_ID]"
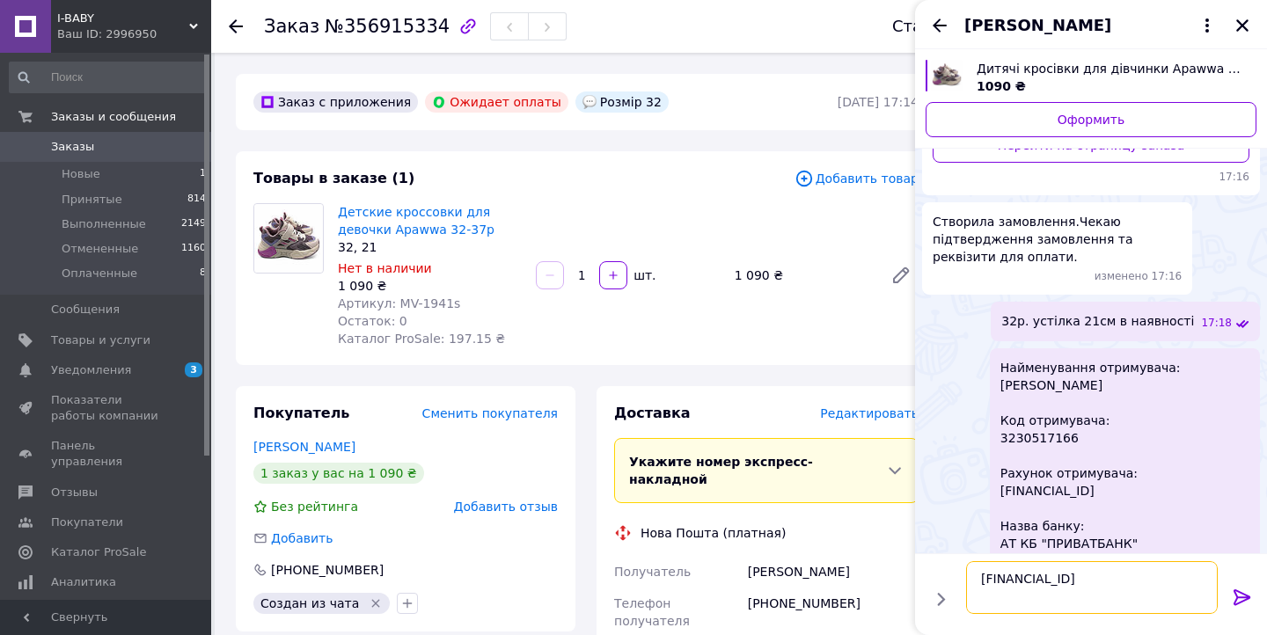
type textarea "[FINANCIAL_ID]"
click at [1246, 603] on icon at bounding box center [1242, 597] width 21 height 21
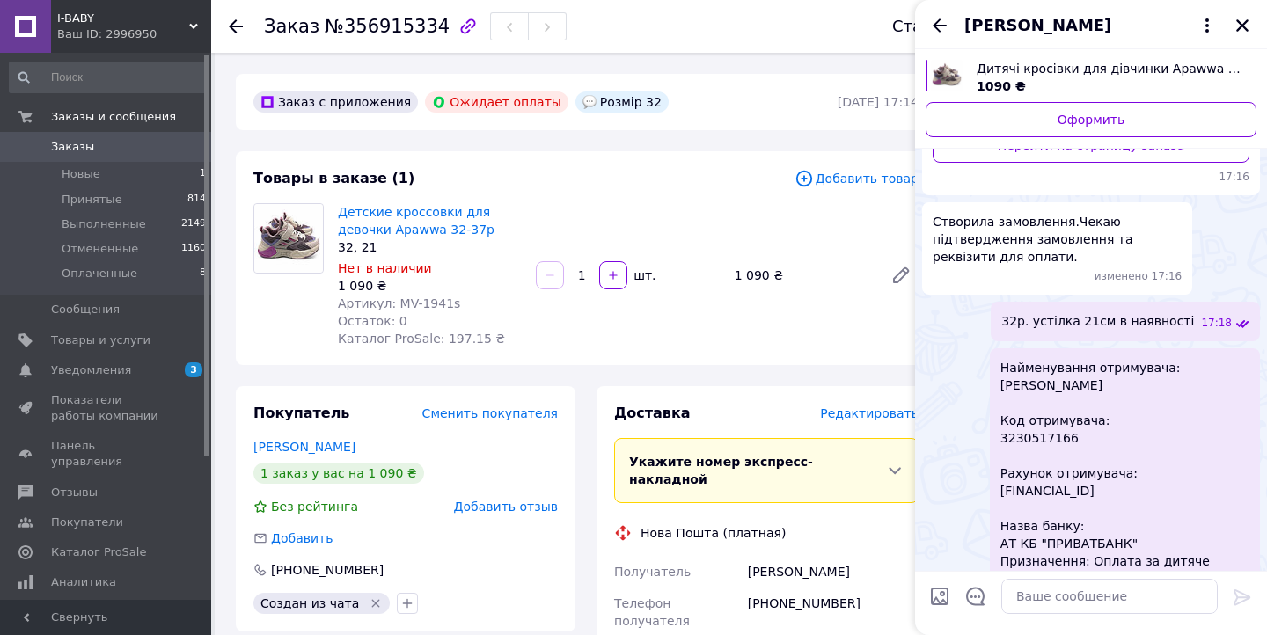
scroll to position [728, 0]
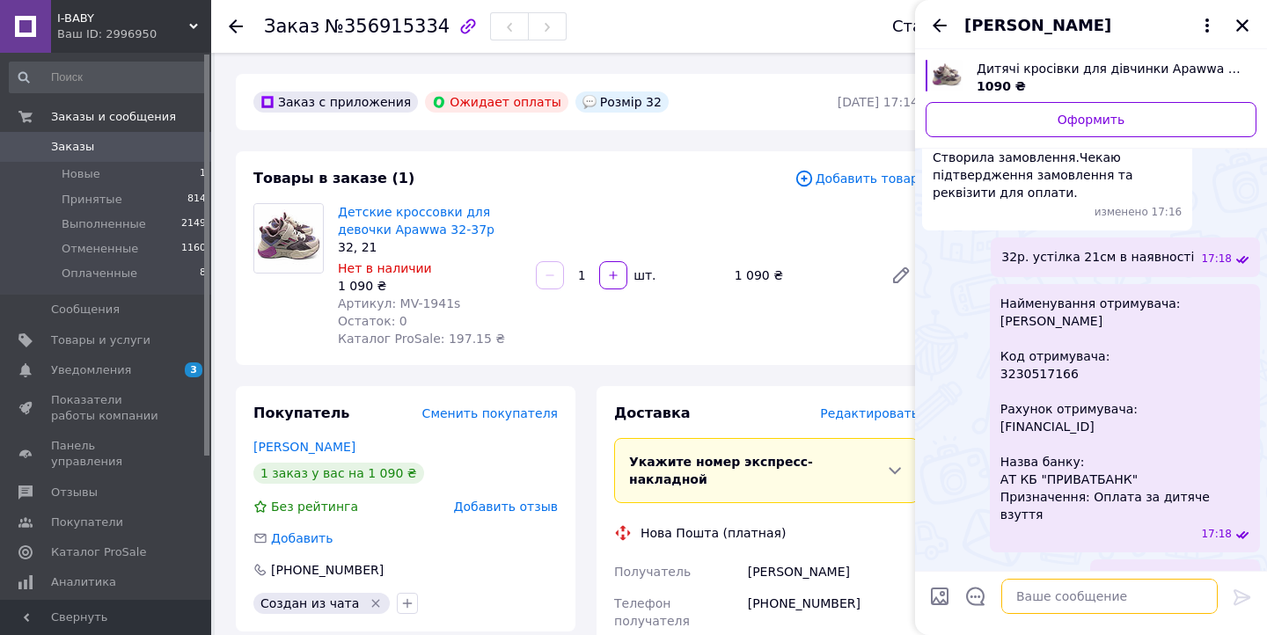
click at [1042, 595] on textarea at bounding box center [1109, 596] width 216 height 35
type textarea "1090 грн"
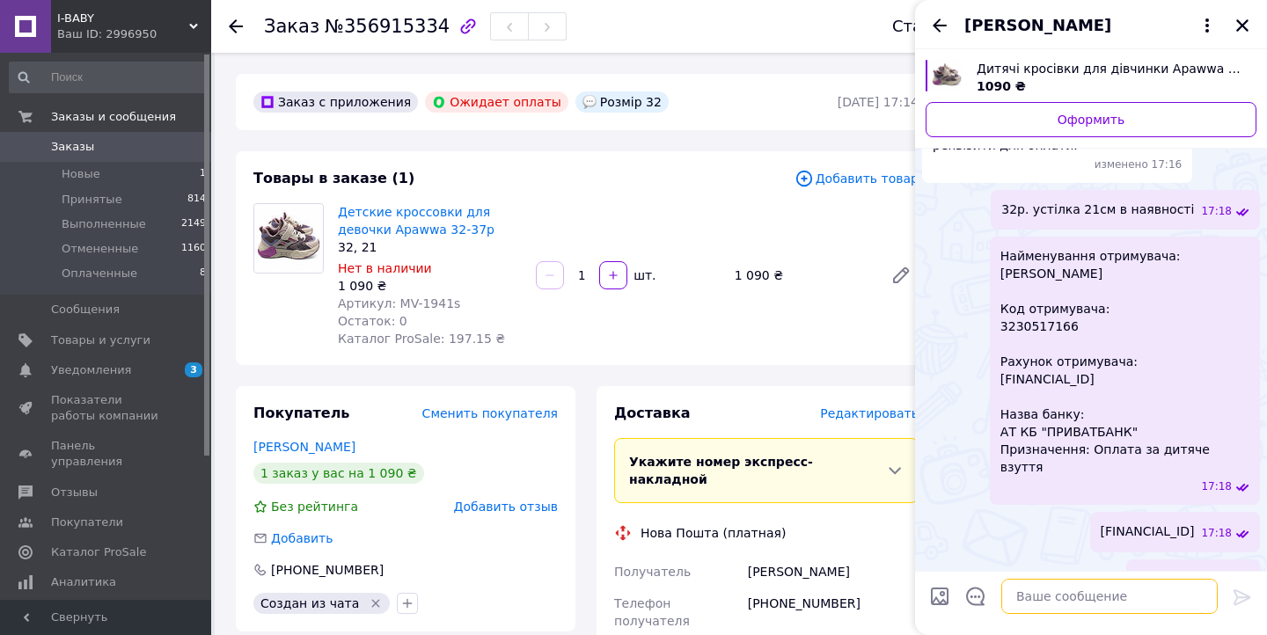
click at [1035, 592] on textarea at bounding box center [1109, 596] width 216 height 35
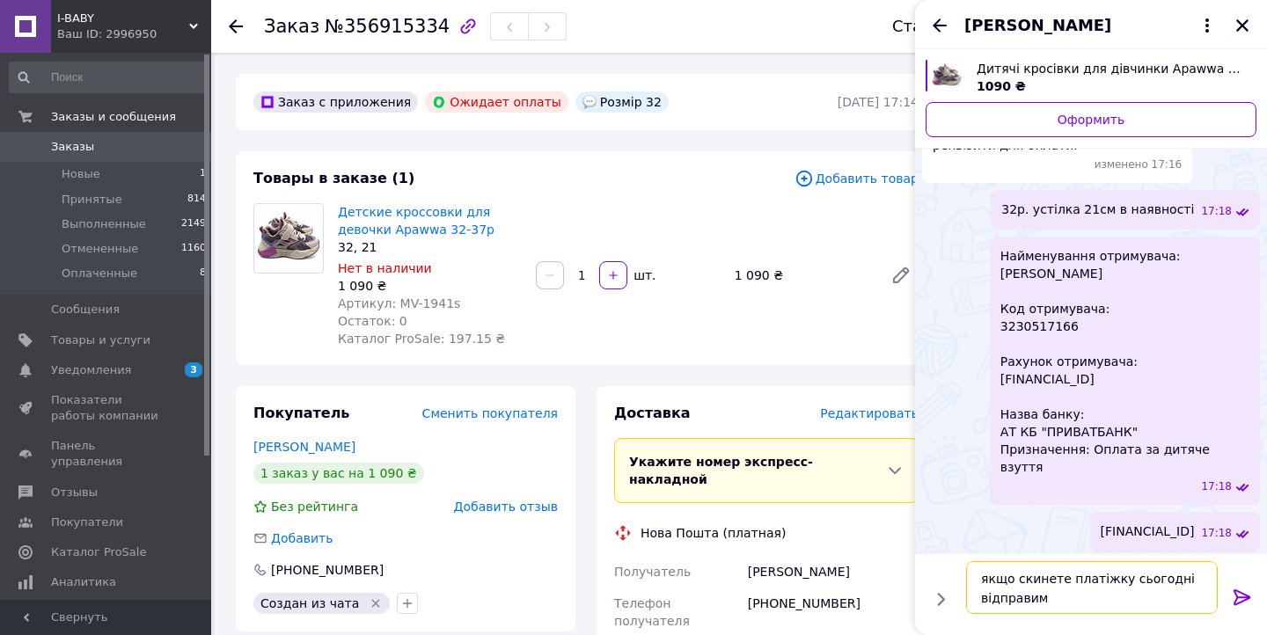
type textarea "якщо скинете платіжку сьогодні відправимо"
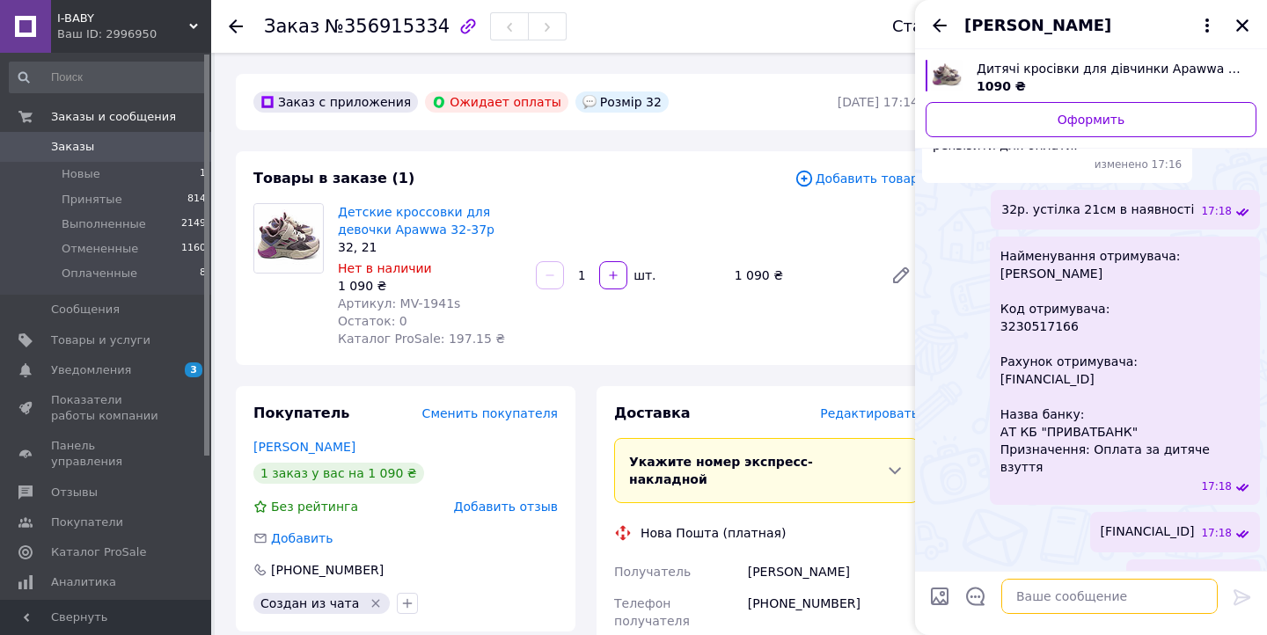
scroll to position [857, 0]
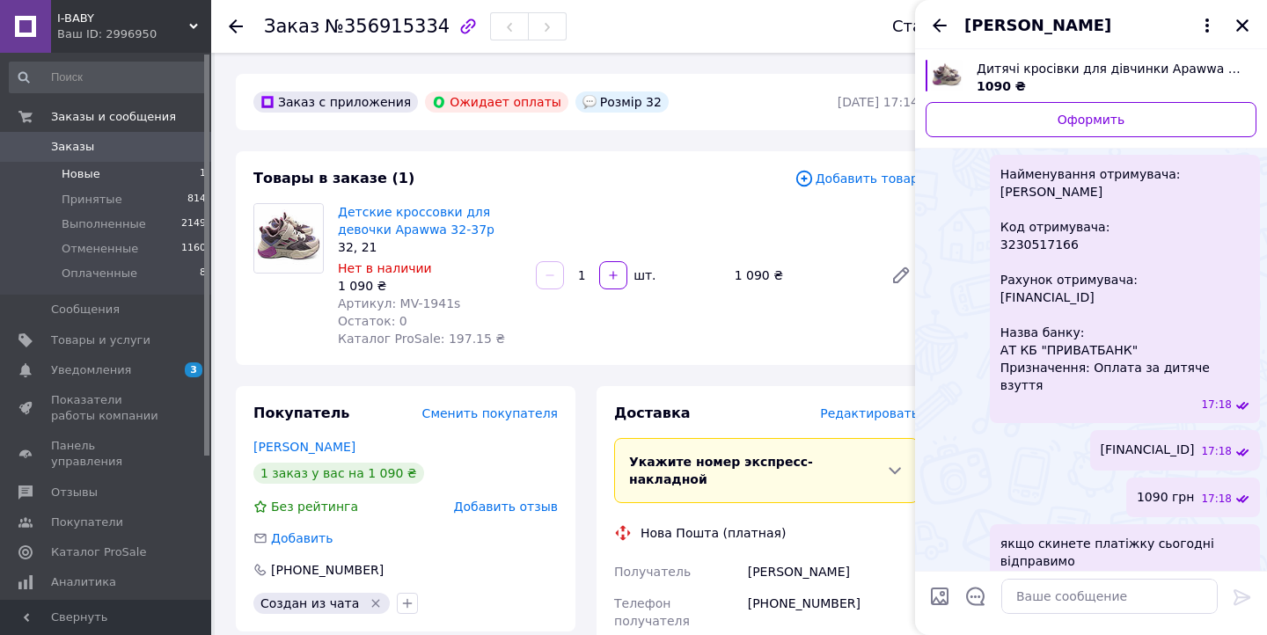
click at [98, 175] on span "Новые" at bounding box center [81, 174] width 39 height 16
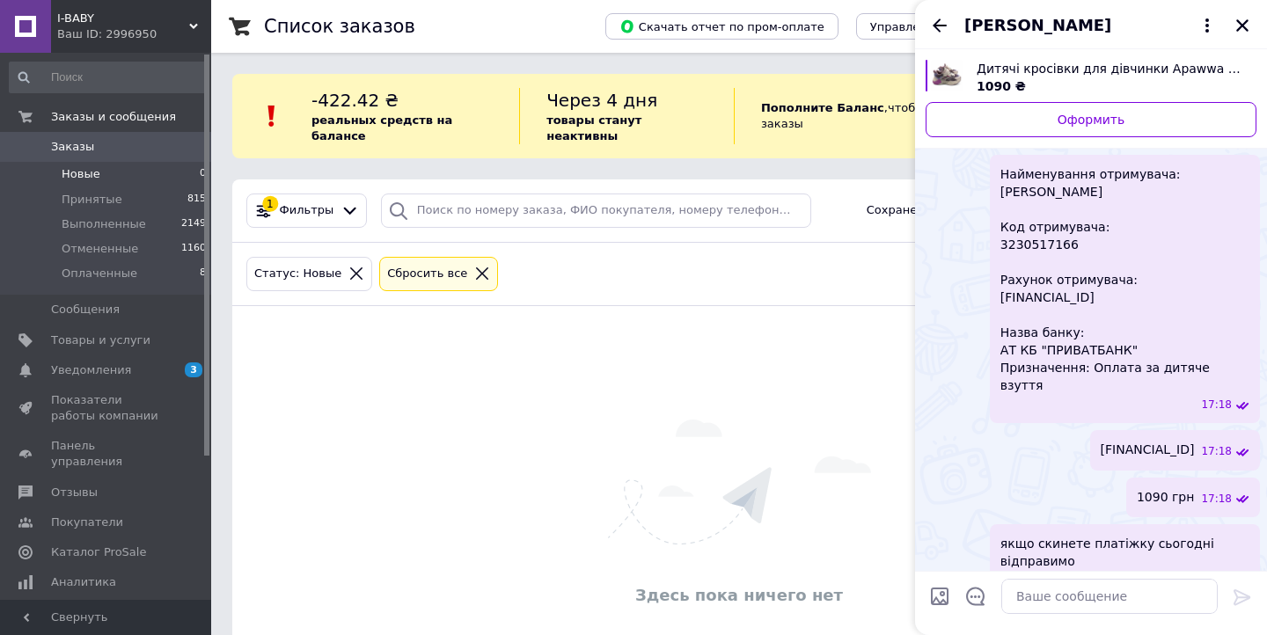
click at [81, 153] on span "Заказы" at bounding box center [72, 147] width 43 height 16
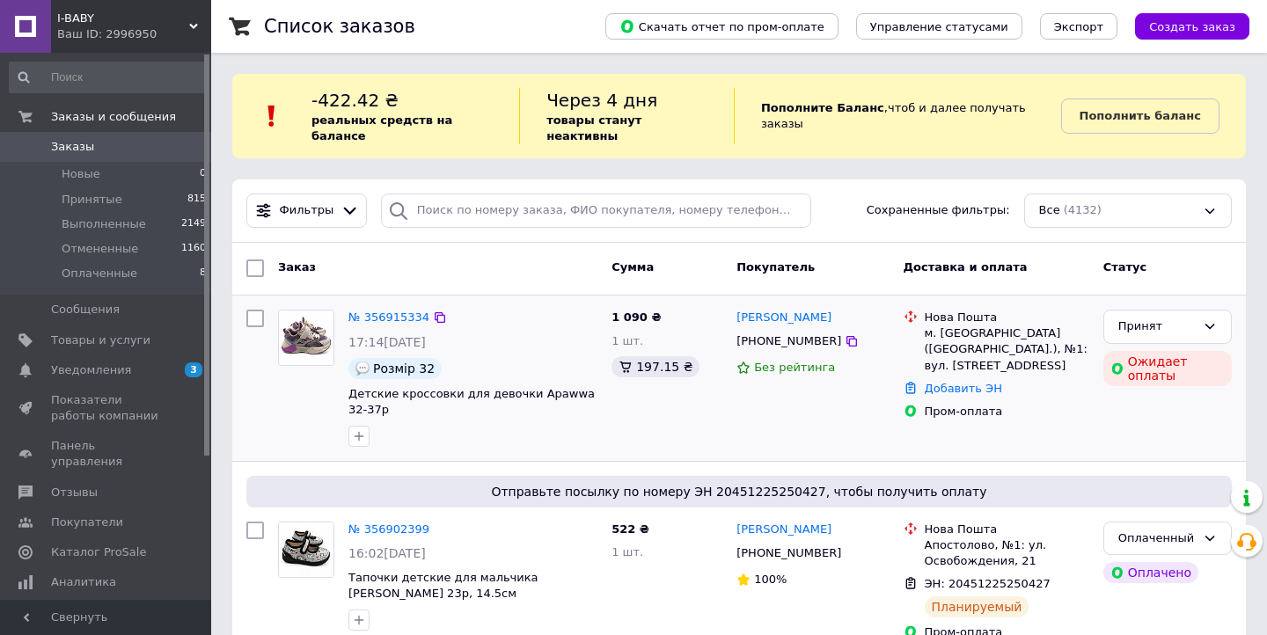
click at [729, 389] on div "[PERSON_NAME] [PHONE_NUMBER] Без рейтинга" at bounding box center [812, 378] width 166 height 151
click at [845, 334] on icon at bounding box center [852, 341] width 14 height 14
click at [387, 311] on link "№ 356915334" at bounding box center [388, 317] width 81 height 13
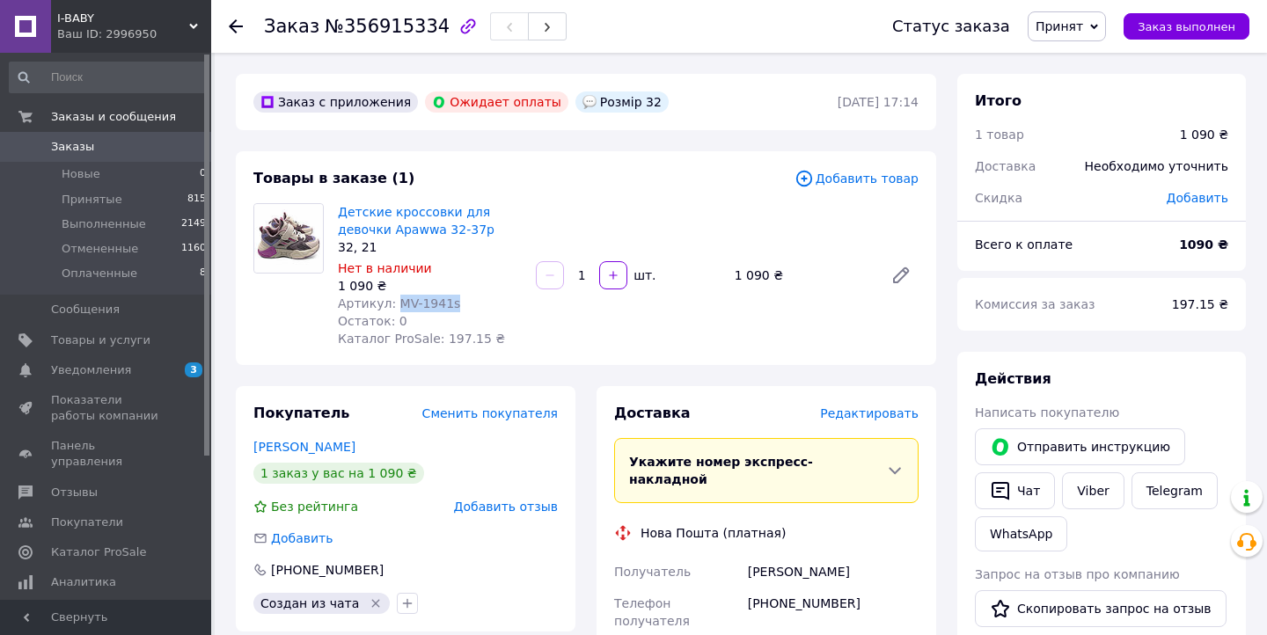
drag, startPoint x: 395, startPoint y: 301, endPoint x: 465, endPoint y: 301, distance: 70.4
click at [465, 301] on div "Артикул: MV-1941s" at bounding box center [430, 304] width 184 height 18
copy span "MV-1941s"
click at [771, 556] on div "[PERSON_NAME]" at bounding box center [833, 572] width 178 height 32
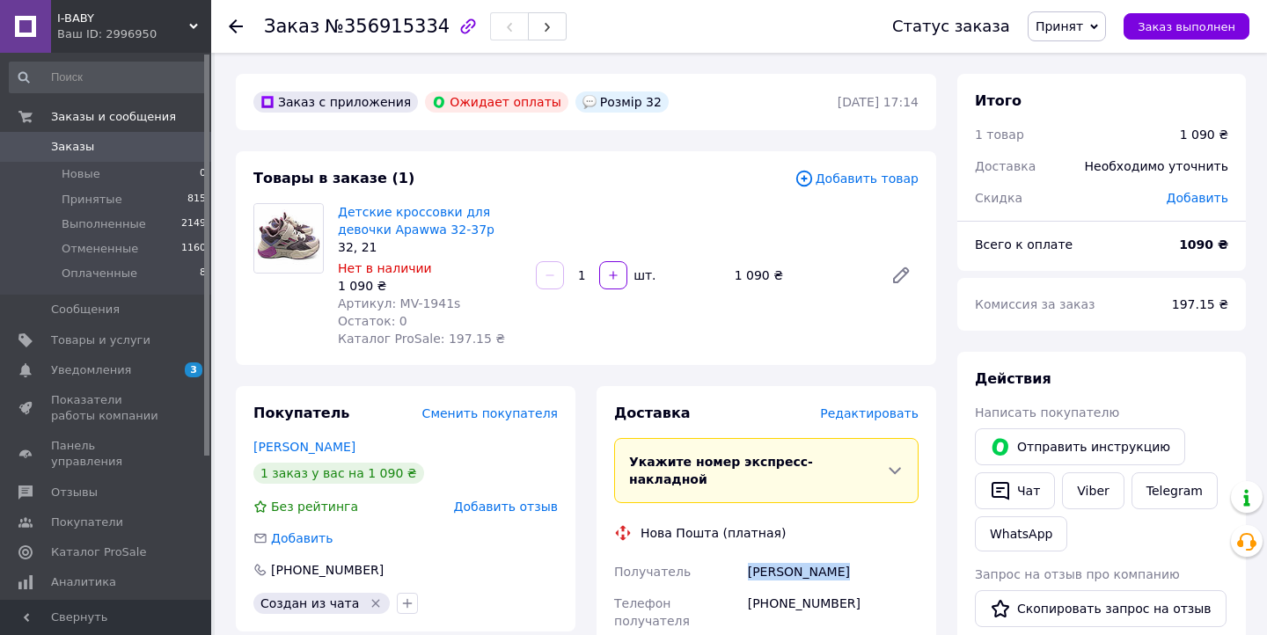
click at [771, 556] on div "[PERSON_NAME]" at bounding box center [833, 572] width 178 height 32
copy div "[PERSON_NAME]"
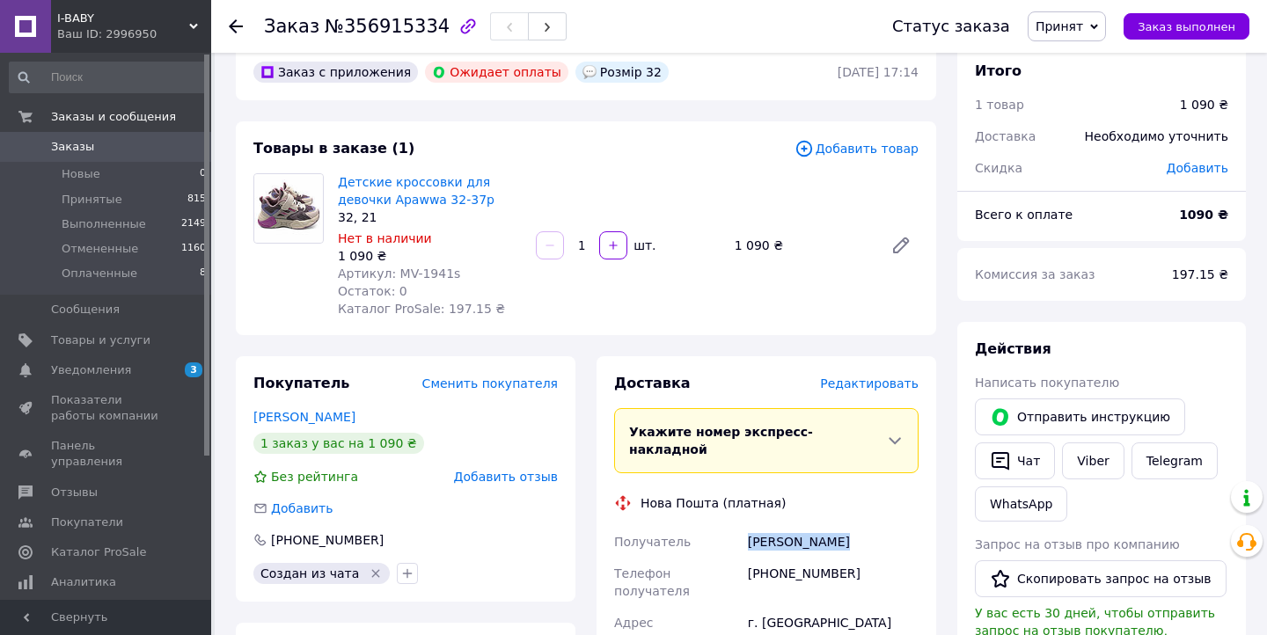
scroll to position [49, 0]
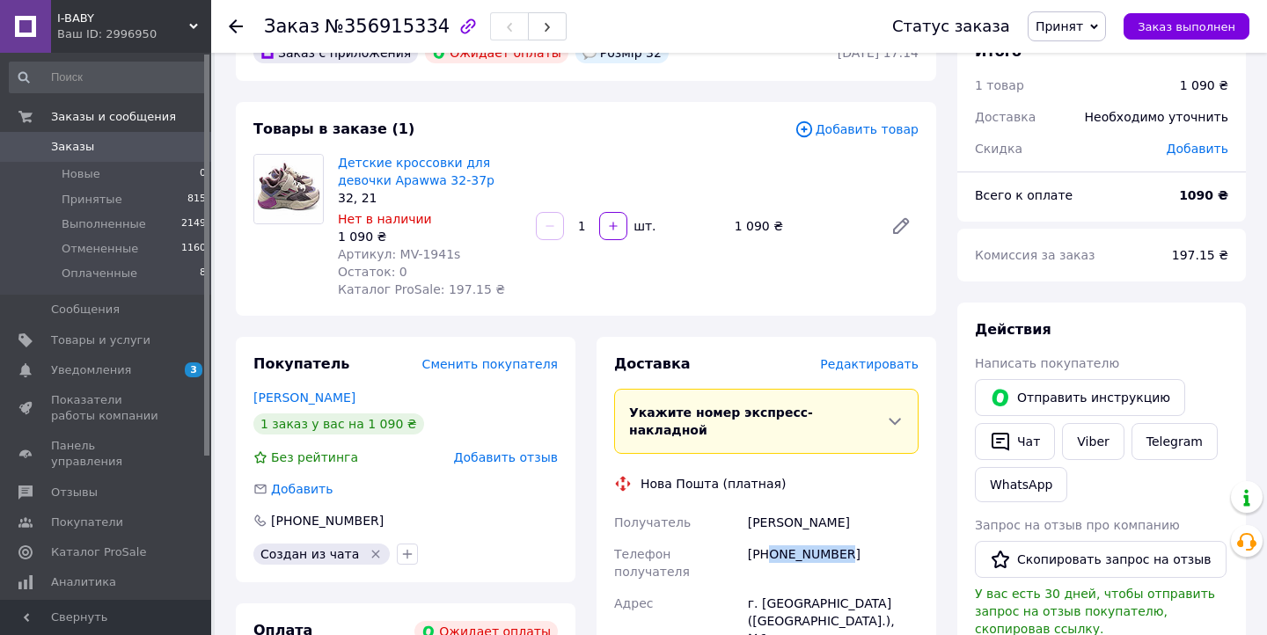
drag, startPoint x: 771, startPoint y: 535, endPoint x: 866, endPoint y: 533, distance: 95.0
click at [866, 539] on div "[PHONE_NUMBER]" at bounding box center [833, 563] width 178 height 49
copy div "0975080018"
click at [754, 507] on div "[PERSON_NAME]" at bounding box center [833, 523] width 178 height 32
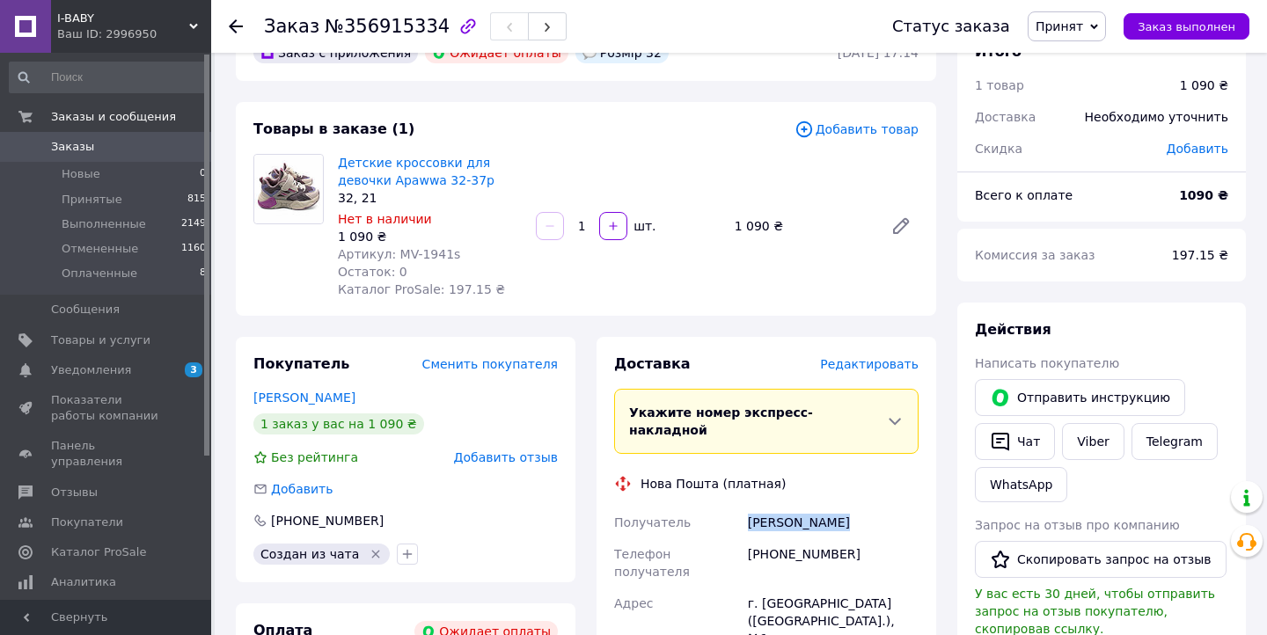
click at [754, 507] on div "[PERSON_NAME]" at bounding box center [833, 523] width 178 height 32
copy div "[PERSON_NAME]"
click at [776, 588] on div "г. [GEOGRAPHIC_DATA] ([GEOGRAPHIC_DATA].), №1: ул. [STREET_ADDRESS]" at bounding box center [833, 630] width 178 height 84
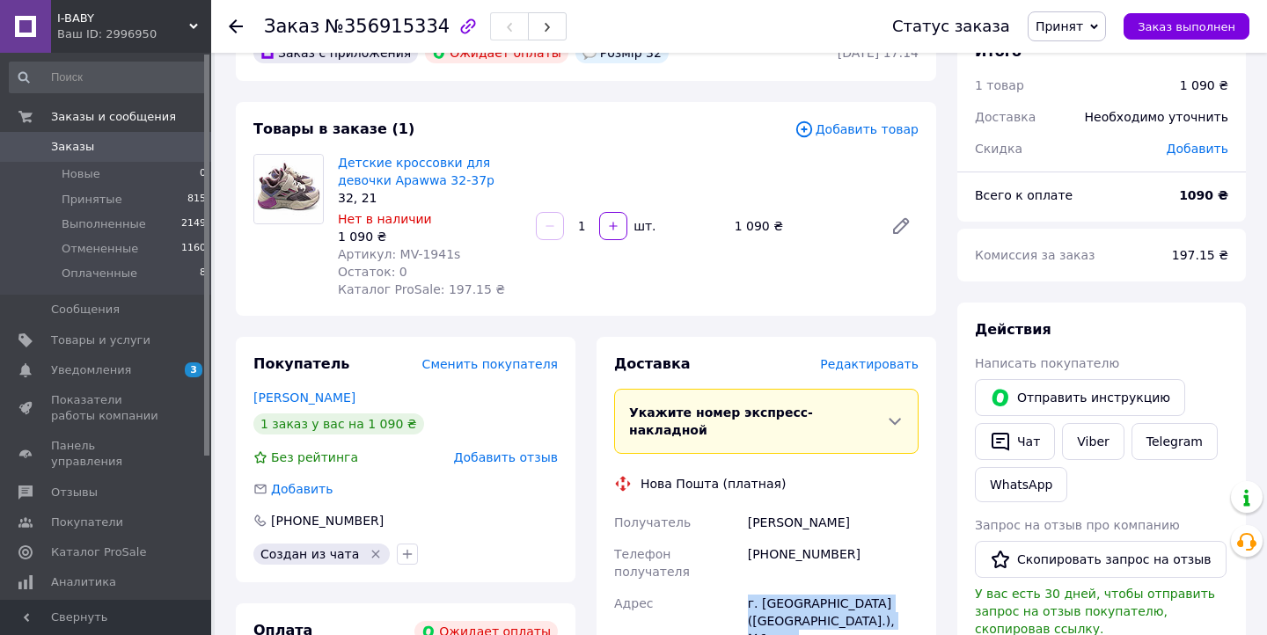
click at [776, 588] on div "г. [GEOGRAPHIC_DATA] ([GEOGRAPHIC_DATA].), №1: ул. [STREET_ADDRESS]" at bounding box center [833, 630] width 178 height 84
copy div "г. [GEOGRAPHIC_DATA] ([GEOGRAPHIC_DATA].), №1: ул. [STREET_ADDRESS]"
